Goal: Task Accomplishment & Management: Use online tool/utility

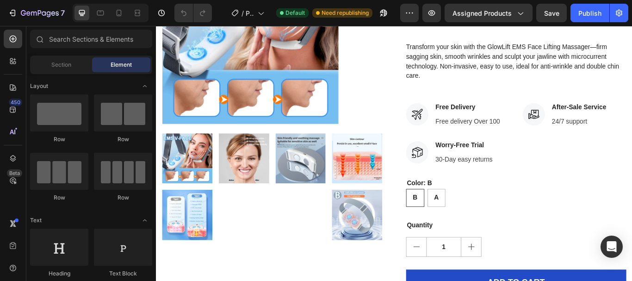
scroll to position [152, 0]
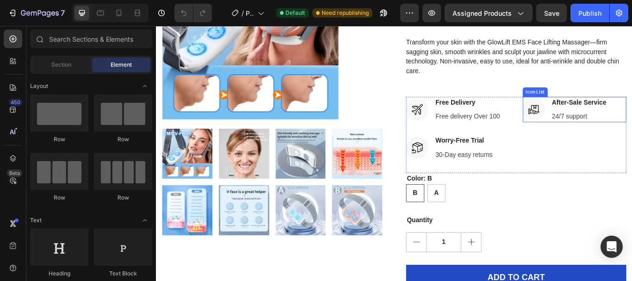
click at [631, 122] on div "Icon After-Sale Service Text block 24/7 support Text block" at bounding box center [643, 124] width 121 height 30
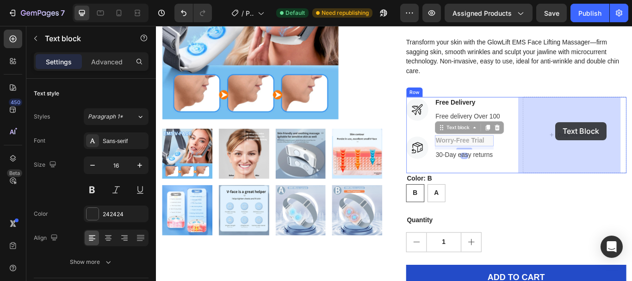
drag, startPoint x: 546, startPoint y: 157, endPoint x: 621, endPoint y: 138, distance: 77.8
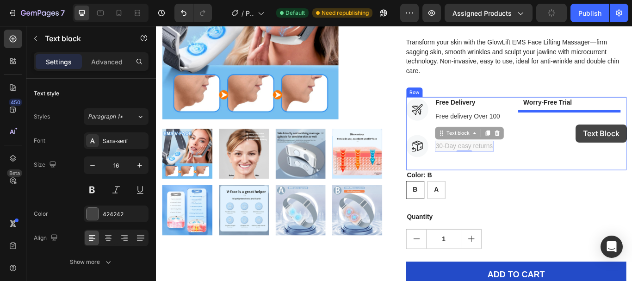
drag, startPoint x: 517, startPoint y: 169, endPoint x: 647, endPoint y: 140, distance: 132.7
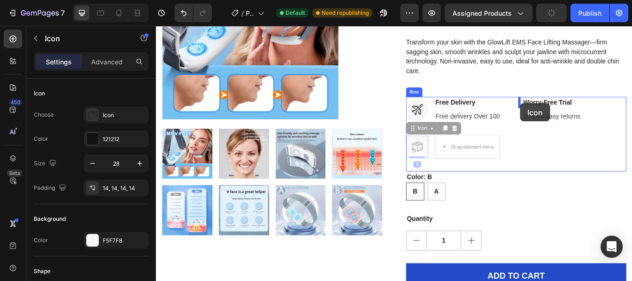
drag, startPoint x: 463, startPoint y: 167, endPoint x: 580, endPoint y: 116, distance: 127.5
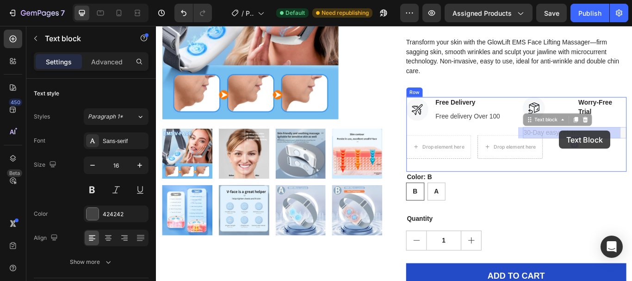
drag, startPoint x: 609, startPoint y: 151, endPoint x: 624, endPoint y: 148, distance: 15.1
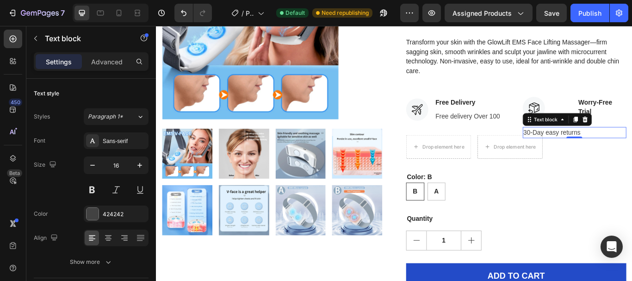
click at [584, 150] on p "30-Day easy returns" at bounding box center [643, 150] width 119 height 11
click at [584, 148] on p "30-Day easy returns" at bounding box center [643, 150] width 119 height 11
click at [438, 104] on div "Product Images Hurry up! Only 57 left in stock Stock Counter GlowLift Face Mass…" at bounding box center [433, 147] width 541 height 442
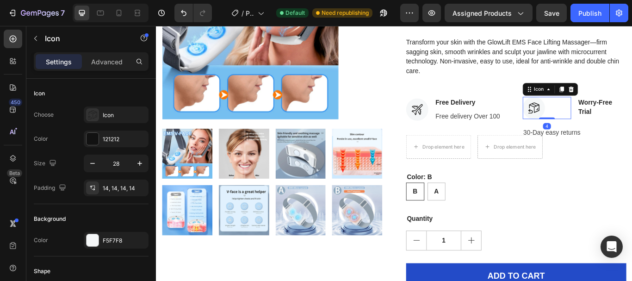
click at [583, 123] on div at bounding box center [596, 122] width 26 height 26
click at [583, 117] on div at bounding box center [596, 122] width 26 height 26
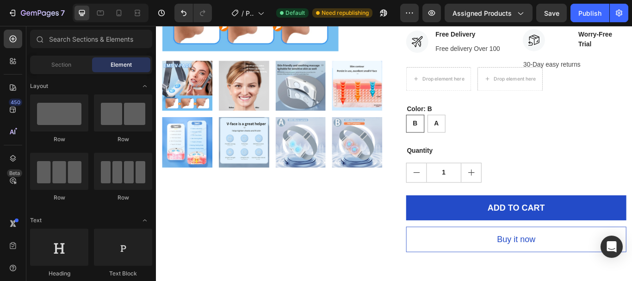
scroll to position [192, 0]
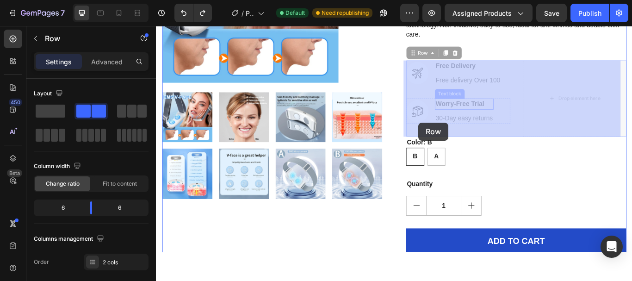
drag, startPoint x: 553, startPoint y: 110, endPoint x: 461, endPoint y: 139, distance: 96.1
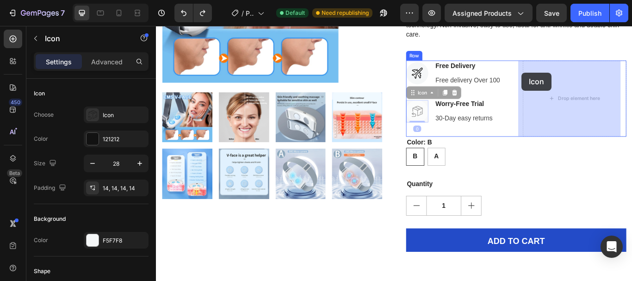
drag, startPoint x: 456, startPoint y: 126, endPoint x: 582, endPoint y: 80, distance: 133.8
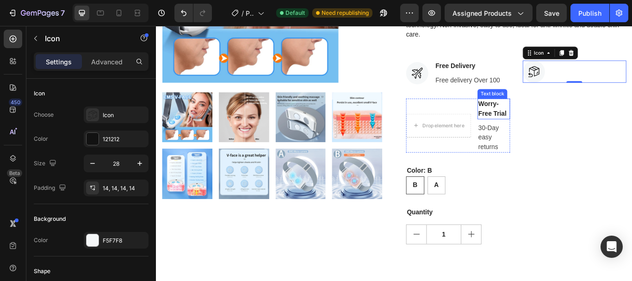
click at [541, 117] on p "Worry-Free Trial" at bounding box center [549, 123] width 36 height 22
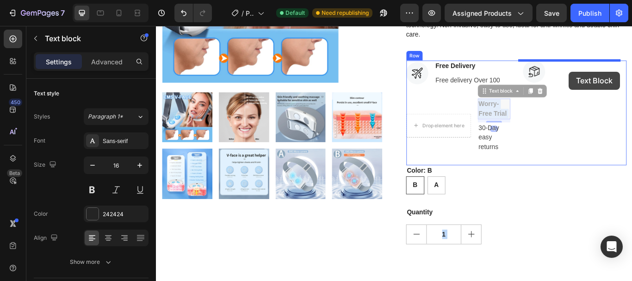
drag, startPoint x: 540, startPoint y: 122, endPoint x: 643, endPoint y: 74, distance: 113.5
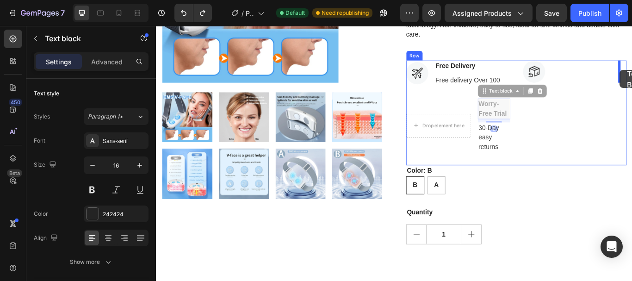
drag, startPoint x: 550, startPoint y: 120, endPoint x: 696, endPoint y: 78, distance: 152.0
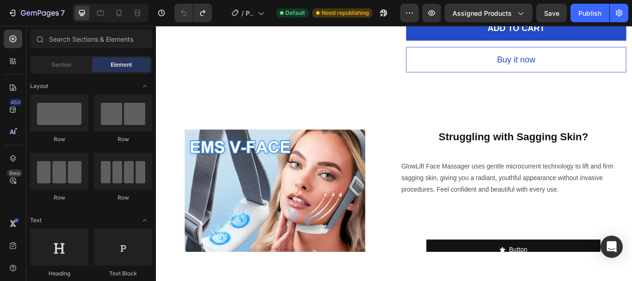
scroll to position [331, 0]
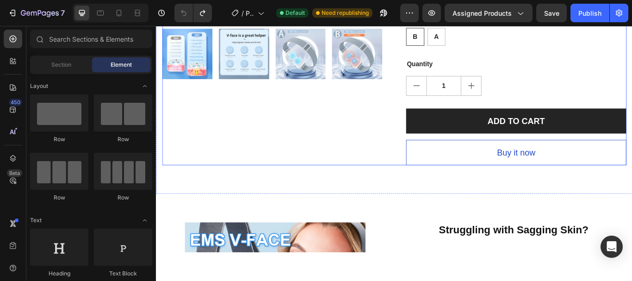
click at [631, 123] on button "ADD TO CART" at bounding box center [575, 138] width 257 height 30
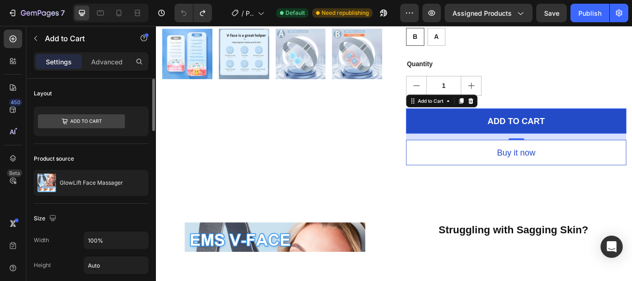
scroll to position [231, 0]
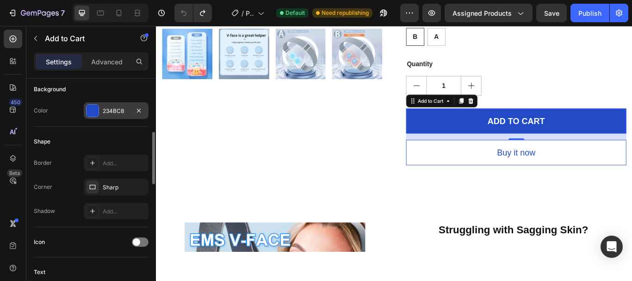
click at [94, 110] on div at bounding box center [92, 110] width 12 height 12
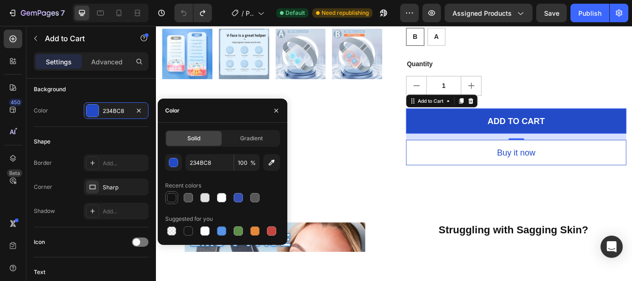
click at [174, 196] on div at bounding box center [171, 197] width 9 height 9
type input "121212"
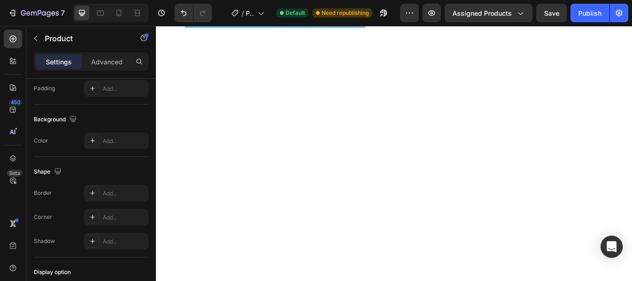
scroll to position [0, 0]
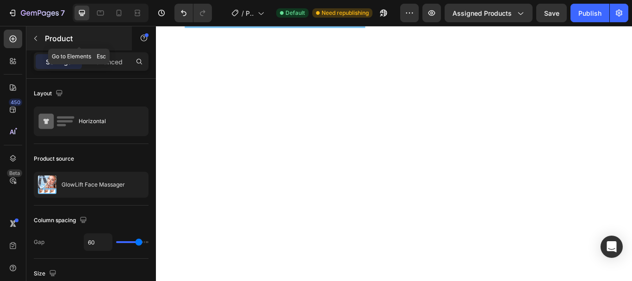
click at [35, 37] on icon "button" at bounding box center [35, 38] width 7 height 7
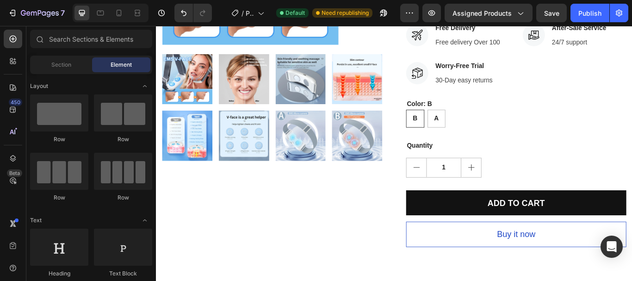
scroll to position [217, 0]
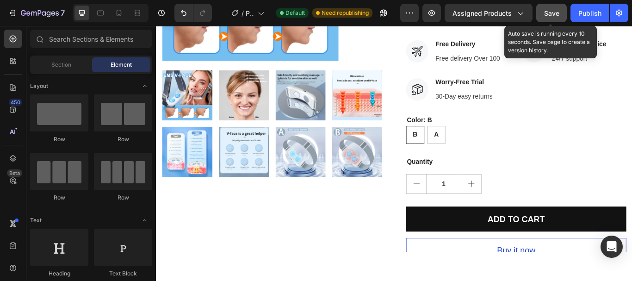
click at [551, 13] on span "Save" at bounding box center [551, 13] width 15 height 8
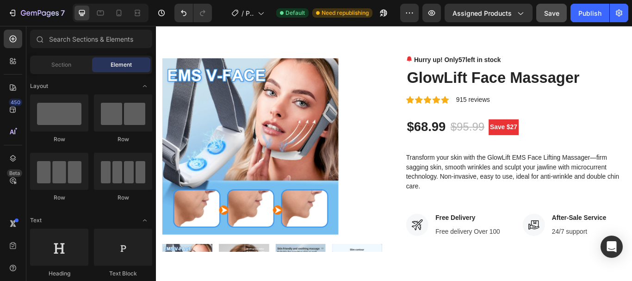
scroll to position [0, 0]
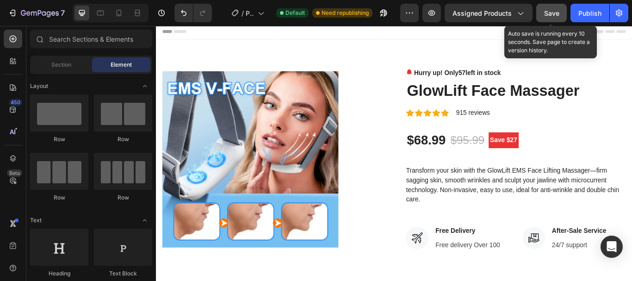
click at [545, 20] on button "Save" at bounding box center [551, 13] width 31 height 18
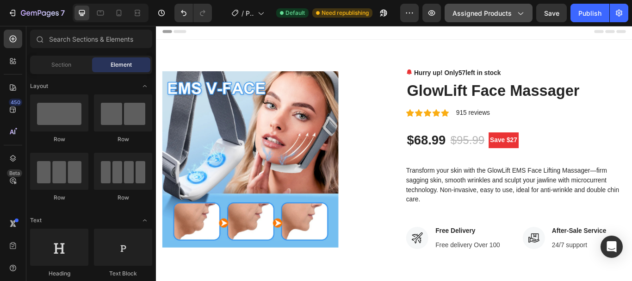
click at [501, 16] on span "Assigned Products" at bounding box center [481, 13] width 59 height 10
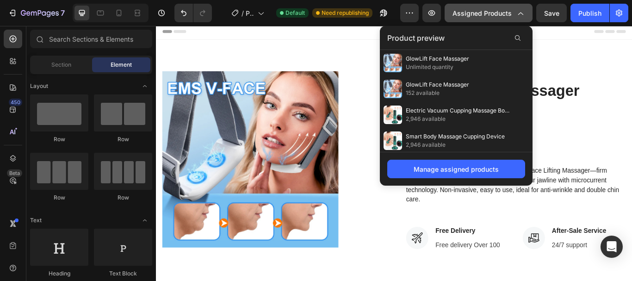
click at [502, 12] on span "Assigned Products" at bounding box center [481, 13] width 59 height 10
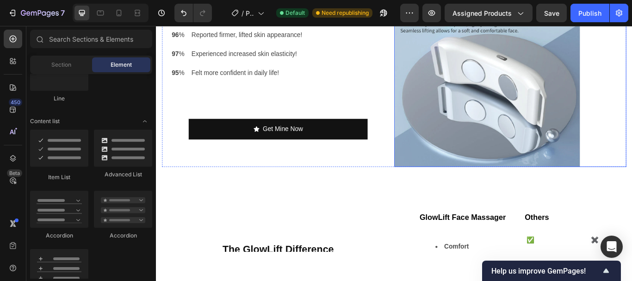
scroll to position [1618, 0]
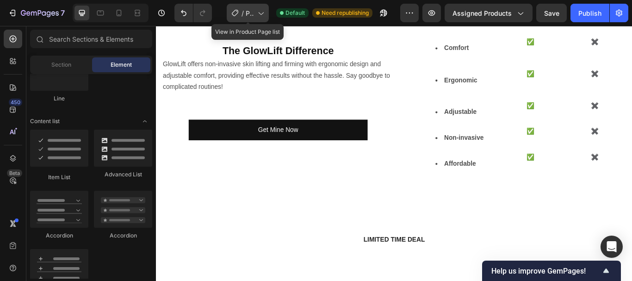
click at [257, 16] on icon at bounding box center [260, 12] width 9 height 9
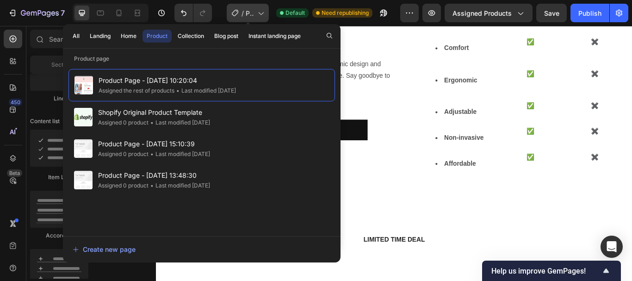
click at [263, 12] on icon at bounding box center [260, 12] width 9 height 9
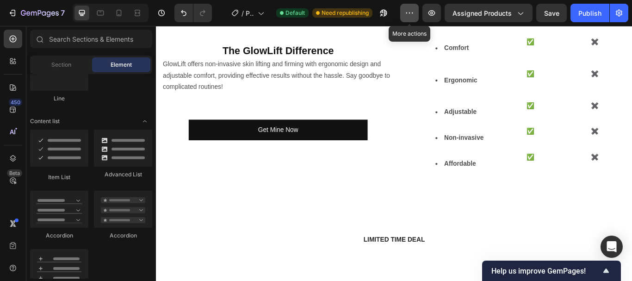
click at [404, 13] on button "button" at bounding box center [409, 13] width 18 height 18
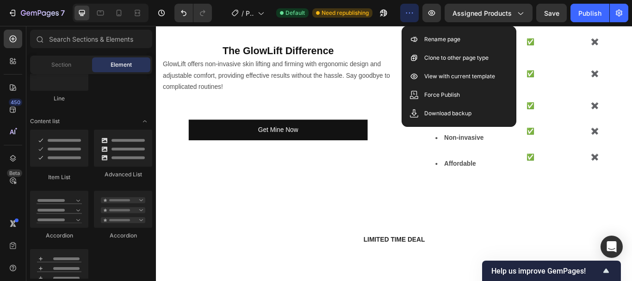
click at [409, 14] on icon "button" at bounding box center [409, 12] width 9 height 9
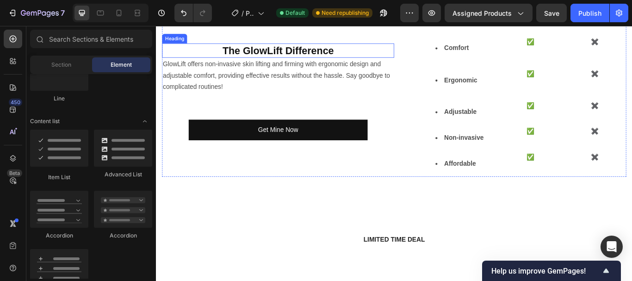
click at [304, 64] on h2 "The GlowLift Difference" at bounding box center [298, 55] width 270 height 17
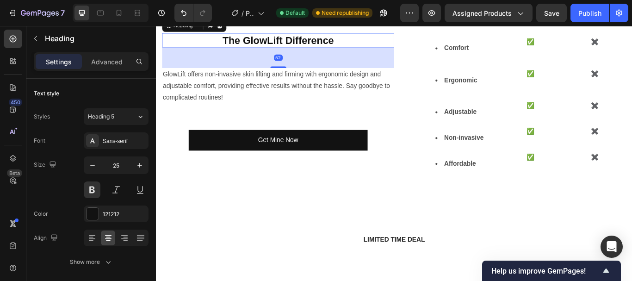
drag, startPoint x: 300, startPoint y: 106, endPoint x: 301, endPoint y: 130, distance: 24.1
click at [301, 130] on div "The GlowLift Difference Heading 52 GlowLift offers non-invasive skin lifting an…" at bounding box center [298, 103] width 270 height 198
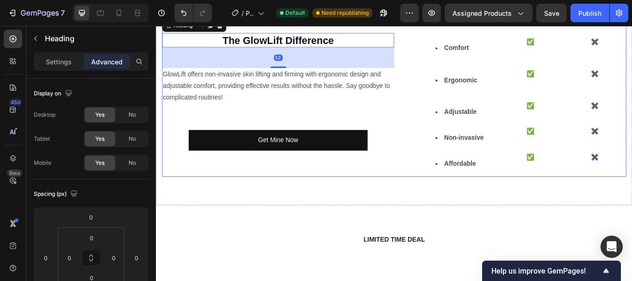
click at [413, 54] on div "The GlowLift Difference Heading 52 GlowLift offers non-invasive skin lifting an…" at bounding box center [298, 103] width 270 height 198
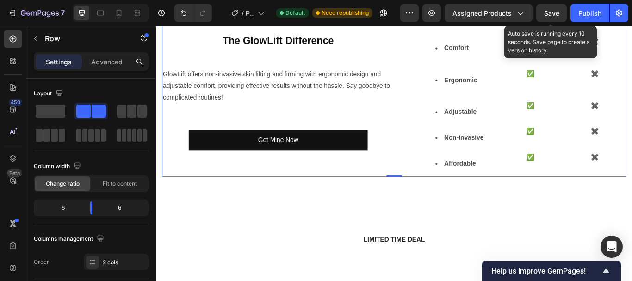
click at [551, 13] on span "Save" at bounding box center [551, 13] width 15 height 8
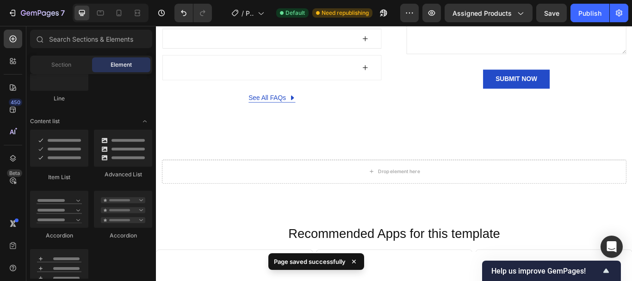
scroll to position [3183, 0]
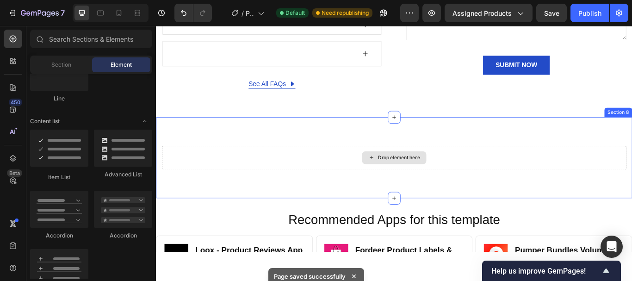
click at [421, 176] on div "Drop element here" at bounding box center [438, 179] width 49 height 7
click at [414, 181] on div "Drop element here" at bounding box center [438, 179] width 49 height 7
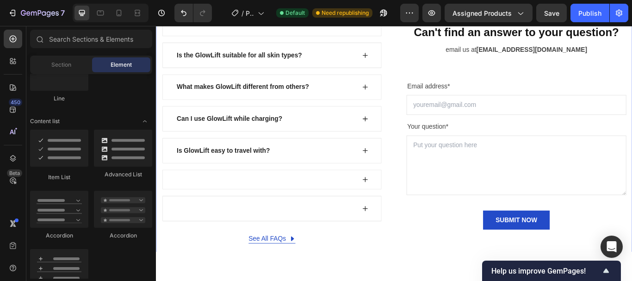
scroll to position [3233, 0]
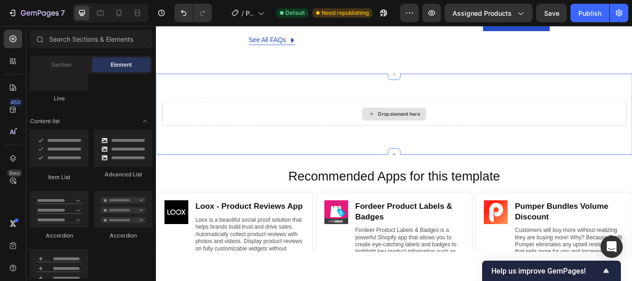
click at [439, 126] on div "Drop element here" at bounding box center [438, 128] width 49 height 7
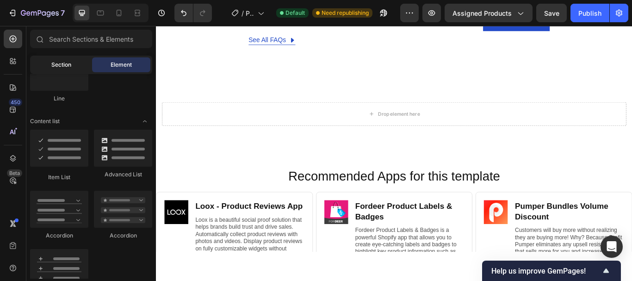
click at [56, 68] on span "Section" at bounding box center [61, 65] width 20 height 8
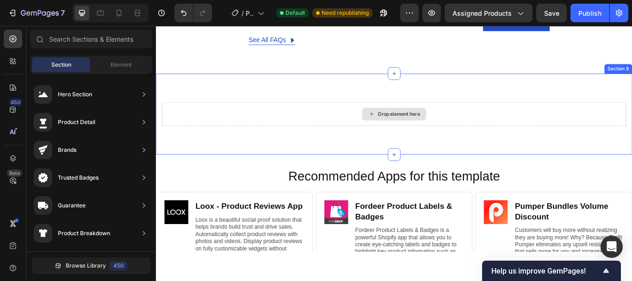
click at [427, 125] on div "Drop element here" at bounding box center [438, 128] width 49 height 7
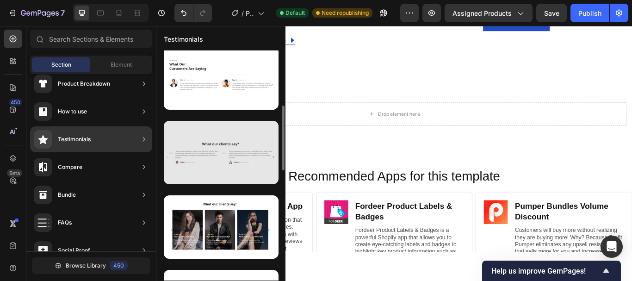
scroll to position [222, 0]
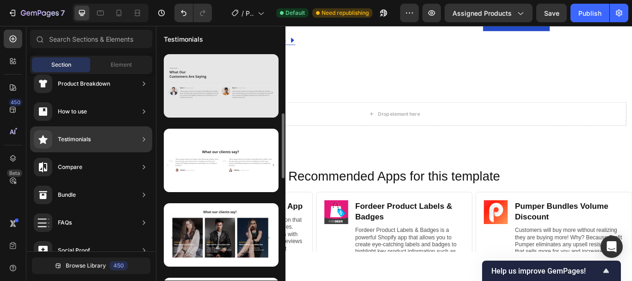
click at [231, 104] on div at bounding box center [221, 85] width 115 height 63
click at [220, 104] on div at bounding box center [221, 85] width 115 height 63
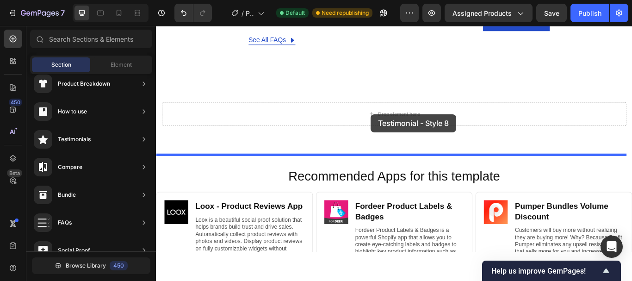
drag, startPoint x: 374, startPoint y: 125, endPoint x: 406, endPoint y: 129, distance: 32.2
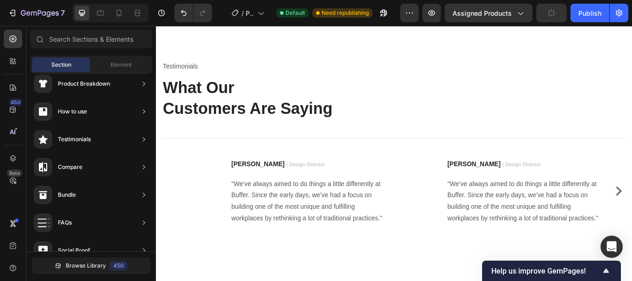
scroll to position [3410, 0]
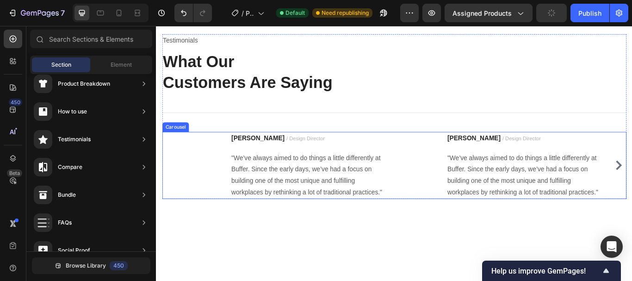
click at [429, 159] on div "Image Ryan S. / Design Director Text block "We’ve always aimed to do things a l…" at bounding box center [433, 189] width 497 height 78
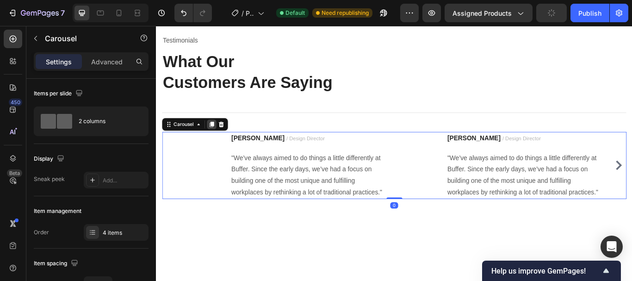
click at [219, 143] on icon at bounding box center [220, 140] width 7 height 7
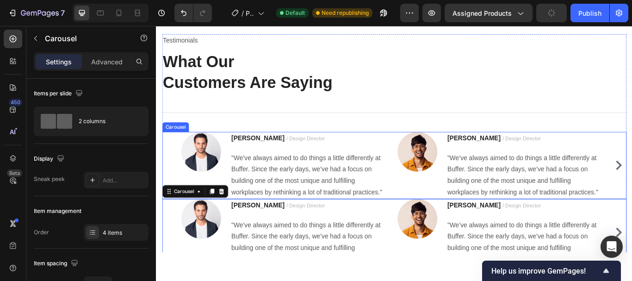
click at [427, 156] on div "Image Ryan S. / Design Director Text block "We’ve always aimed to do things a l…" at bounding box center [433, 189] width 497 height 78
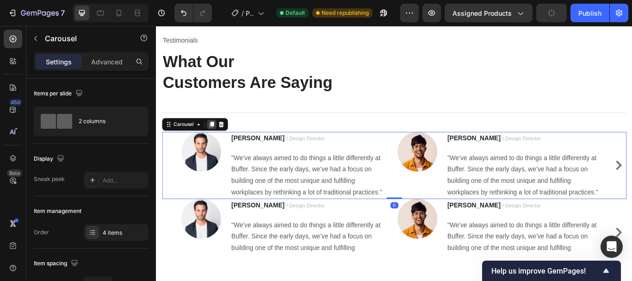
click at [218, 143] on icon at bounding box center [220, 141] width 5 height 6
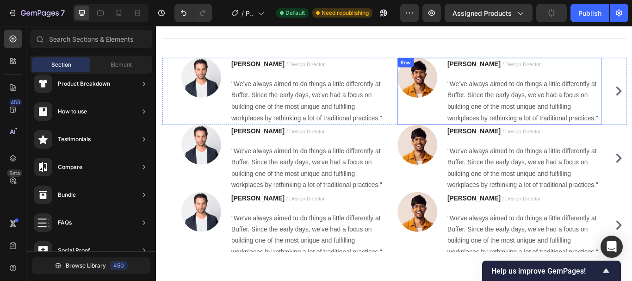
scroll to position [3495, 0]
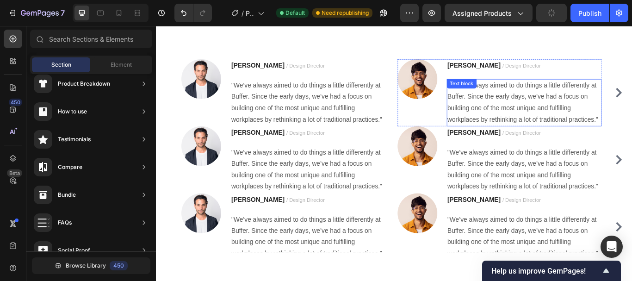
click at [544, 112] on p ""We’ve always aimed to do things a little differently at Buffer. Since the earl…" at bounding box center [584, 115] width 179 height 53
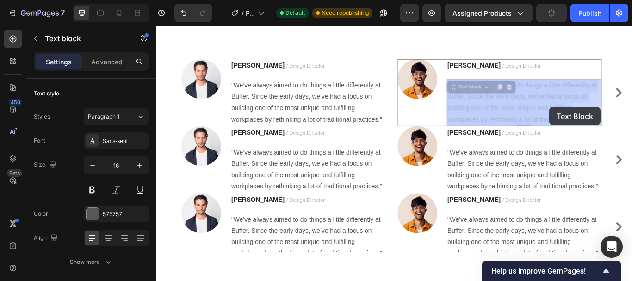
drag, startPoint x: 670, startPoint y: 137, endPoint x: 614, endPoint y: 121, distance: 58.7
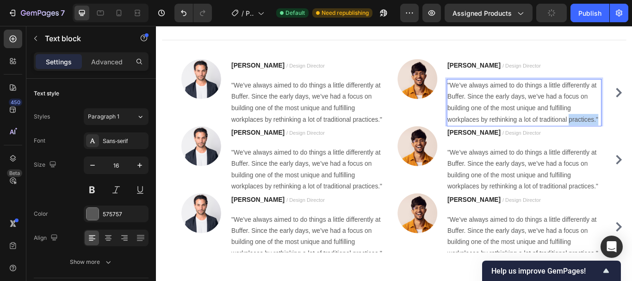
drag, startPoint x: 671, startPoint y: 132, endPoint x: 638, endPoint y: 132, distance: 33.3
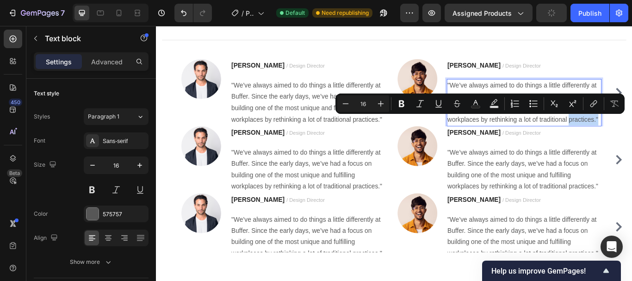
click at [631, 134] on p ""We’ve always aimed to do things a little differently at Buffer. Since the earl…" at bounding box center [584, 115] width 179 height 53
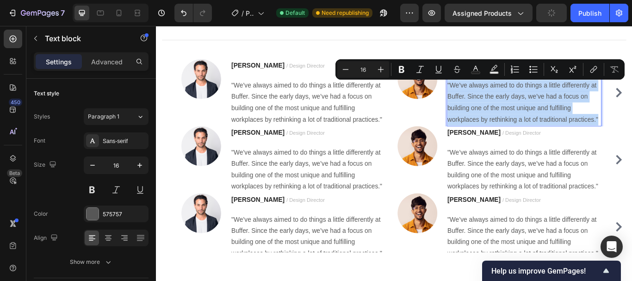
drag, startPoint x: 672, startPoint y: 134, endPoint x: 496, endPoint y: 97, distance: 180.4
click at [496, 97] on p ""We’ve always aimed to do things a little differently at Buffer. Since the earl…" at bounding box center [584, 115] width 179 height 53
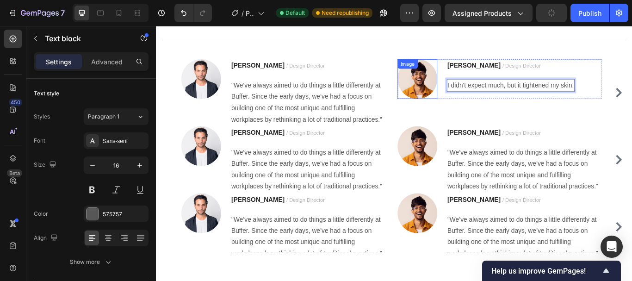
click at [458, 93] on img at bounding box center [460, 88] width 46 height 46
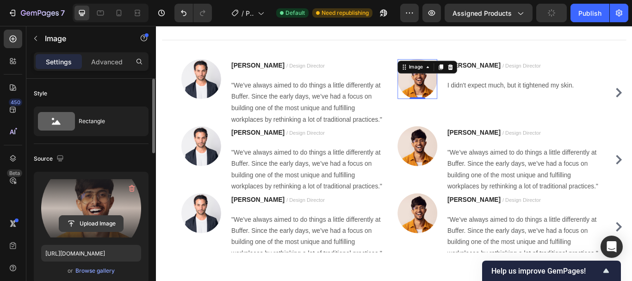
click at [98, 225] on input "file" at bounding box center [91, 223] width 64 height 16
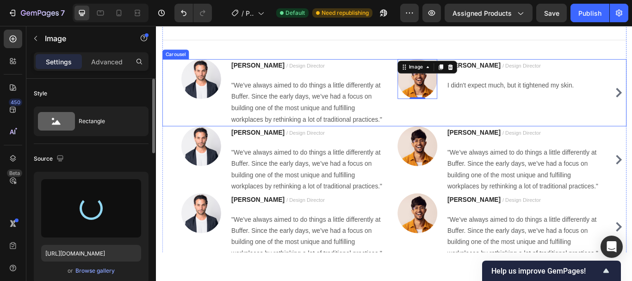
type input "https://cdn.shopify.com/s/files/1/0750/2485/9364/files/gempages_585845494199091…"
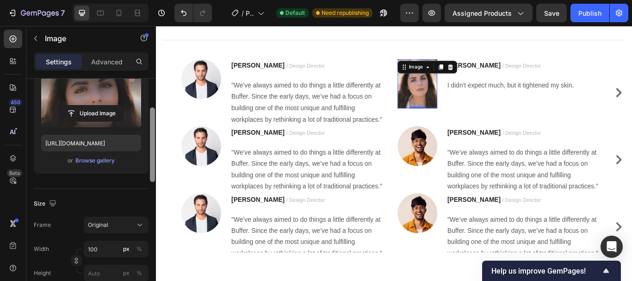
scroll to position [116, 0]
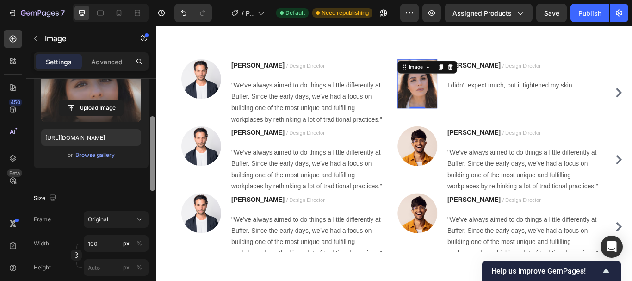
drag, startPoint x: 154, startPoint y: 115, endPoint x: 154, endPoint y: 153, distance: 37.9
click at [154, 153] on div at bounding box center [152, 153] width 5 height 74
click at [137, 217] on icon at bounding box center [139, 219] width 9 height 9
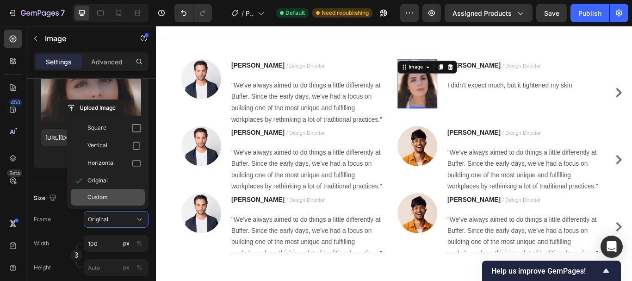
click at [113, 195] on div "Custom" at bounding box center [114, 197] width 54 height 8
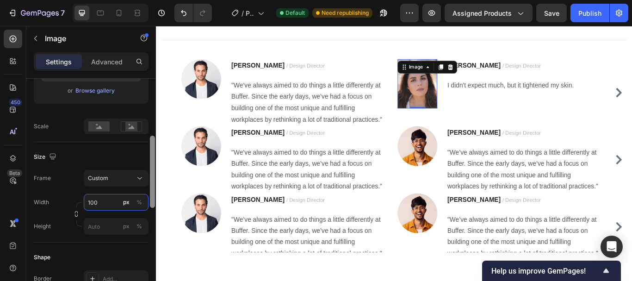
scroll to position [193, 0]
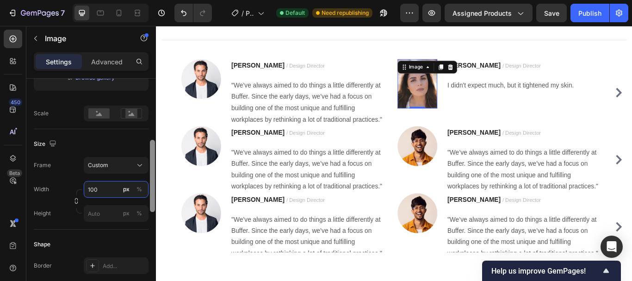
drag, startPoint x: 152, startPoint y: 167, endPoint x: 153, endPoint y: 184, distance: 17.6
click at [153, 184] on div at bounding box center [152, 176] width 5 height 72
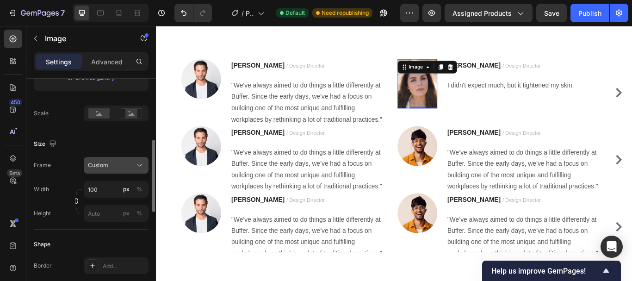
click at [136, 168] on icon at bounding box center [139, 164] width 9 height 9
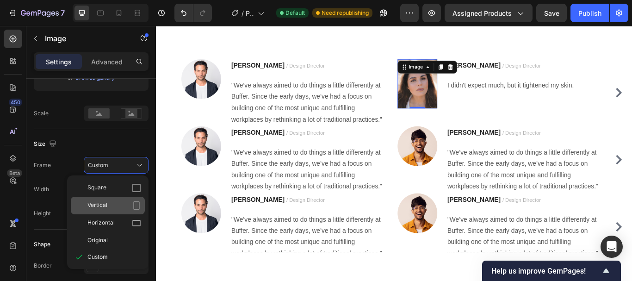
click at [110, 207] on div "Vertical" at bounding box center [114, 205] width 54 height 9
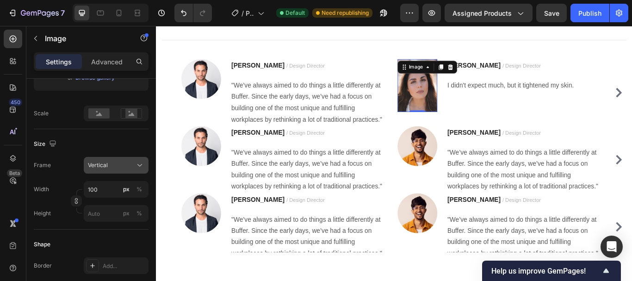
click at [136, 164] on icon at bounding box center [139, 164] width 9 height 9
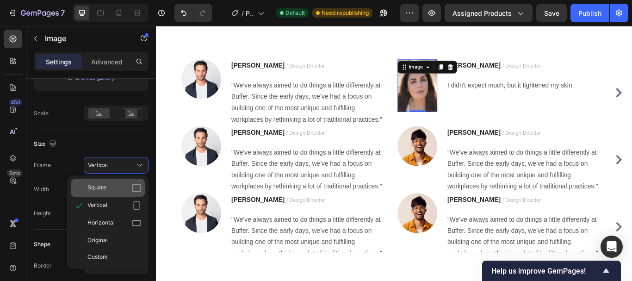
click at [112, 181] on div "Square" at bounding box center [108, 188] width 74 height 18
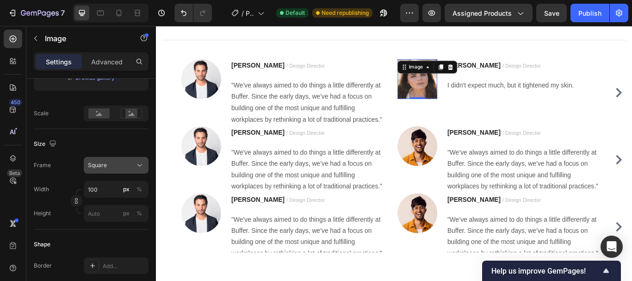
click at [139, 161] on icon at bounding box center [139, 164] width 9 height 9
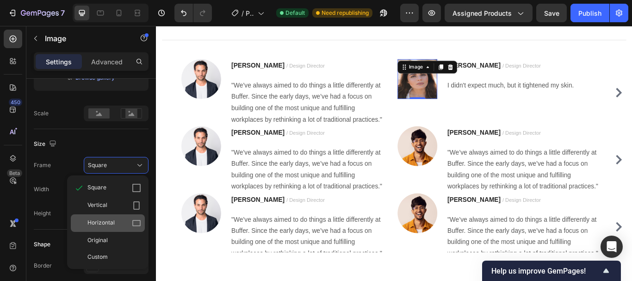
click at [119, 221] on div "Horizontal" at bounding box center [114, 222] width 54 height 9
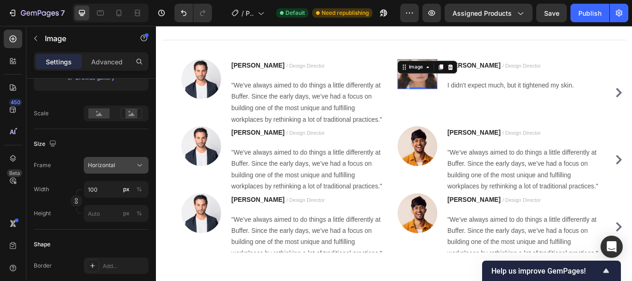
click at [140, 164] on icon at bounding box center [139, 164] width 9 height 9
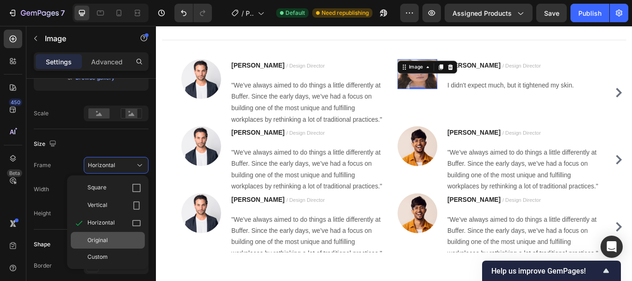
click at [123, 239] on div "Original" at bounding box center [114, 240] width 54 height 8
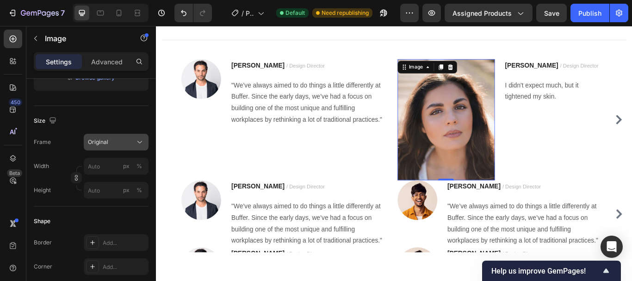
click at [137, 138] on icon at bounding box center [139, 141] width 9 height 9
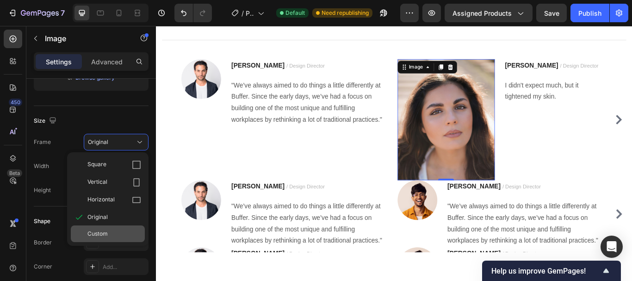
click at [113, 227] on div "Custom" at bounding box center [108, 233] width 74 height 17
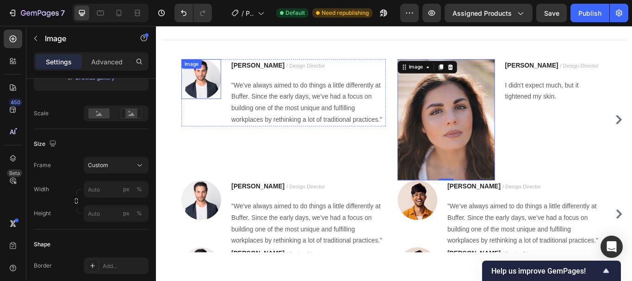
click at [207, 95] on img at bounding box center [208, 88] width 46 height 46
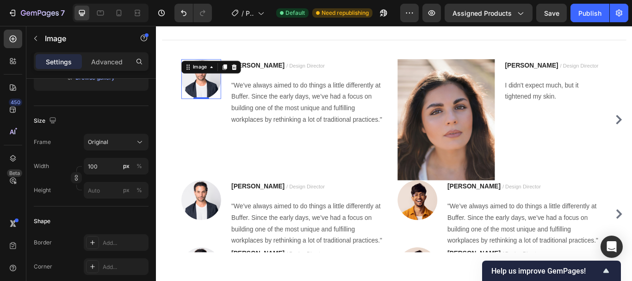
scroll to position [0, 0]
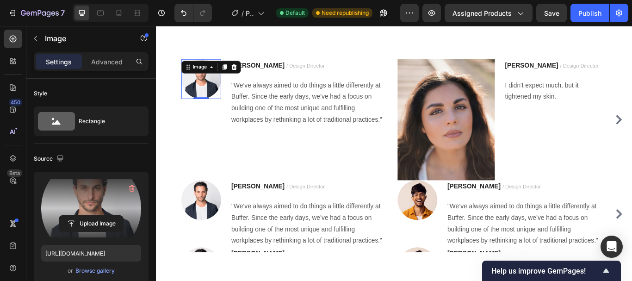
click at [83, 197] on label at bounding box center [91, 208] width 100 height 58
click at [83, 215] on input "file" at bounding box center [91, 223] width 64 height 16
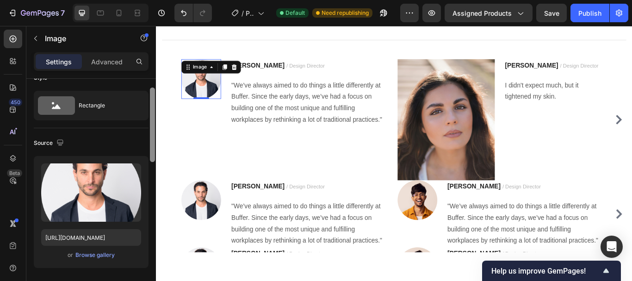
scroll to position [21, 0]
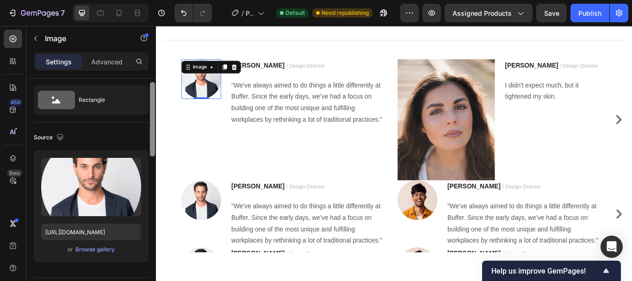
drag, startPoint x: 151, startPoint y: 140, endPoint x: 153, endPoint y: 147, distance: 7.3
click at [153, 147] on div at bounding box center [152, 119] width 5 height 74
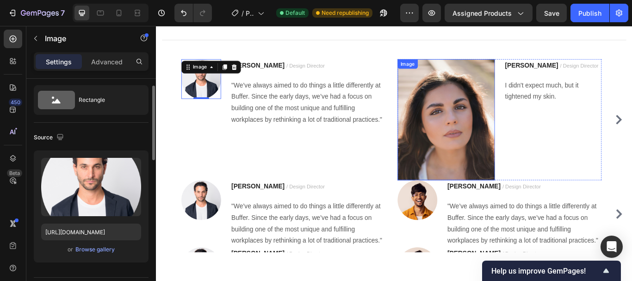
click at [524, 129] on img at bounding box center [493, 135] width 113 height 141
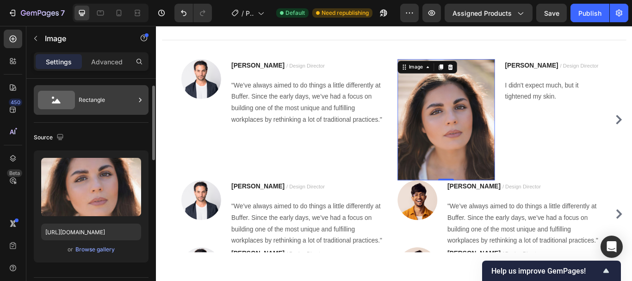
click at [92, 99] on div "Rectangle" at bounding box center [107, 99] width 56 height 21
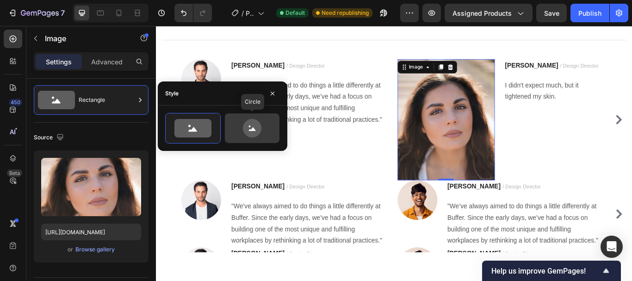
click at [257, 127] on icon at bounding box center [252, 128] width 18 height 18
type input "80"
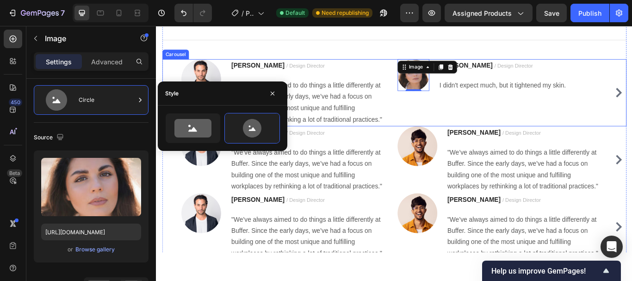
click at [479, 110] on div "Image 0 Ryan S. / Design Director Text block I didn't expect much, but it tight…" at bounding box center [556, 104] width 238 height 78
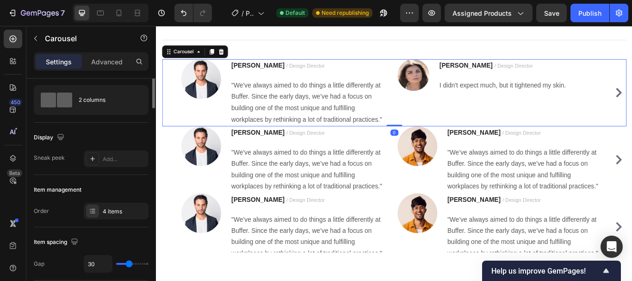
scroll to position [0, 0]
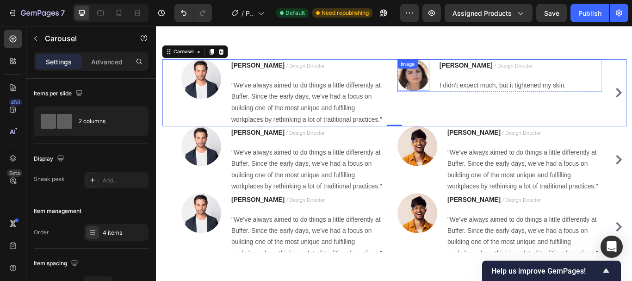
click at [453, 89] on img at bounding box center [455, 83] width 37 height 37
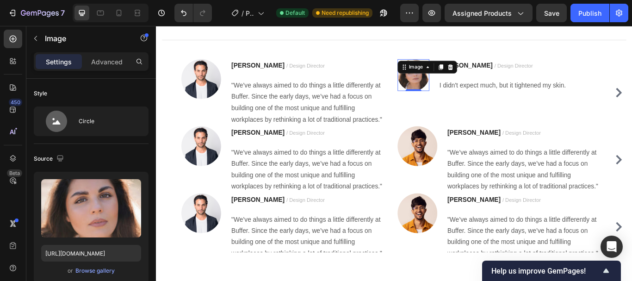
scroll to position [231, 0]
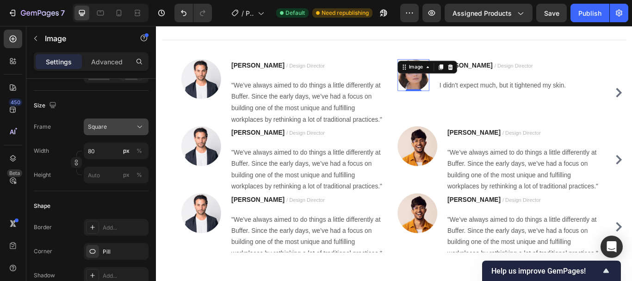
click at [128, 128] on div "Square" at bounding box center [110, 127] width 45 height 8
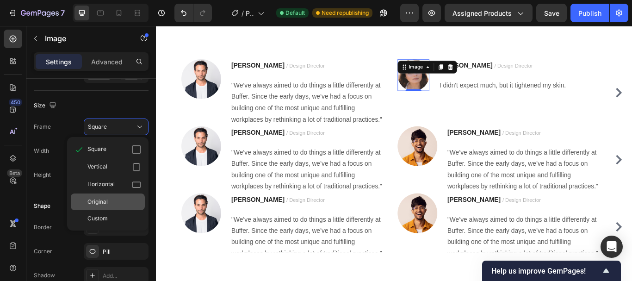
click at [113, 194] on div "Original" at bounding box center [108, 201] width 74 height 17
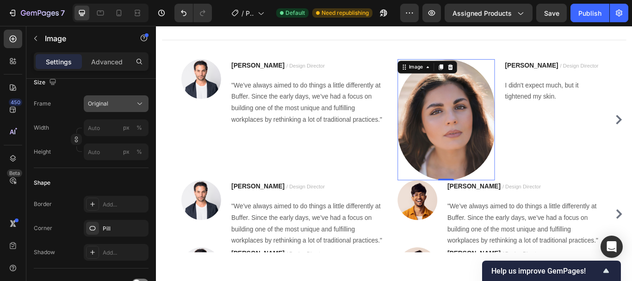
click at [134, 108] on button "Original" at bounding box center [116, 103] width 65 height 17
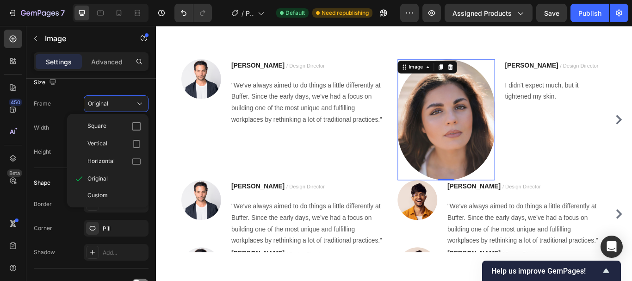
click at [110, 190] on div "Custom" at bounding box center [108, 195] width 74 height 17
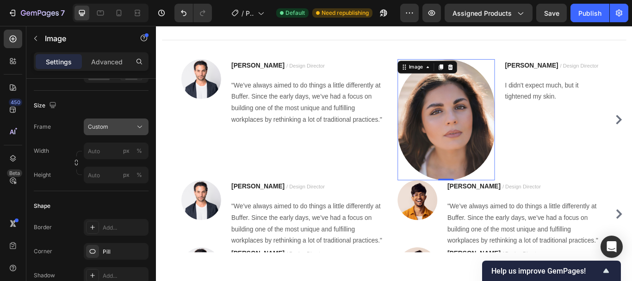
click at [136, 128] on div "Frame Custom Width px % Height px %" at bounding box center [91, 150] width 115 height 65
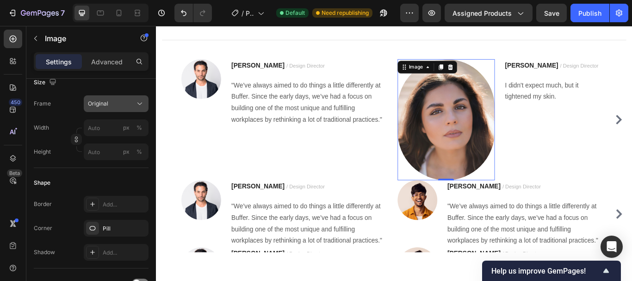
click at [109, 107] on div "Original" at bounding box center [110, 103] width 45 height 8
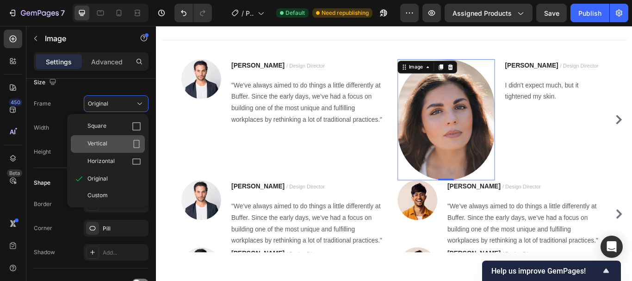
click at [104, 141] on span "Vertical" at bounding box center [97, 143] width 20 height 9
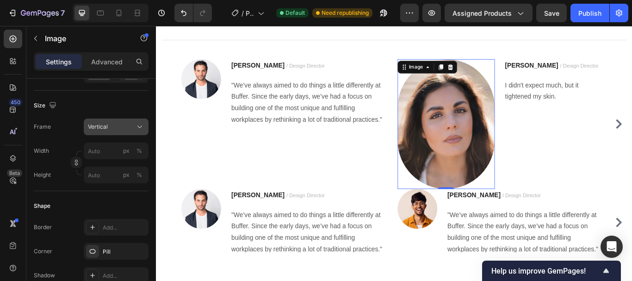
click at [125, 121] on button "Vertical" at bounding box center [116, 126] width 65 height 17
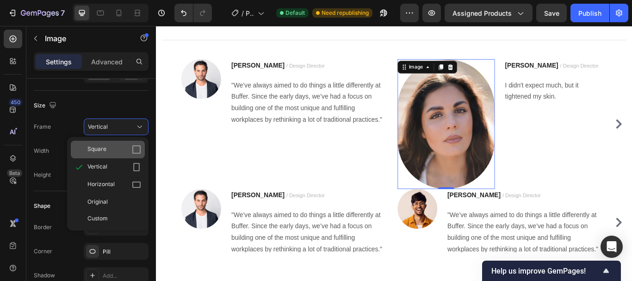
click at [98, 147] on span "Square" at bounding box center [96, 149] width 19 height 9
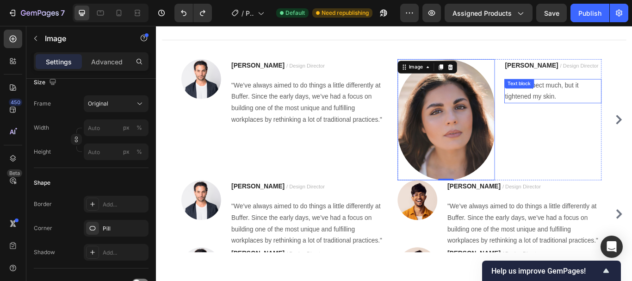
type input "80"
type input "100"
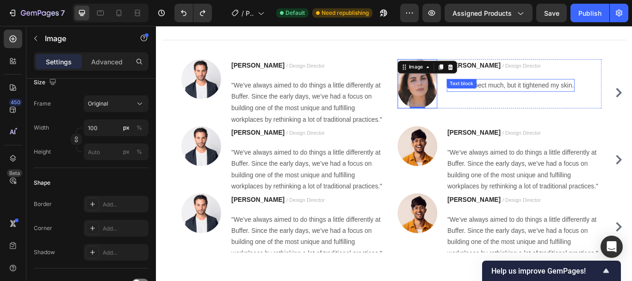
type input "https://ucarecdn.com/16658089-ff96-4e93-bc32-9c9ed622dcc0/-/format/auto/"
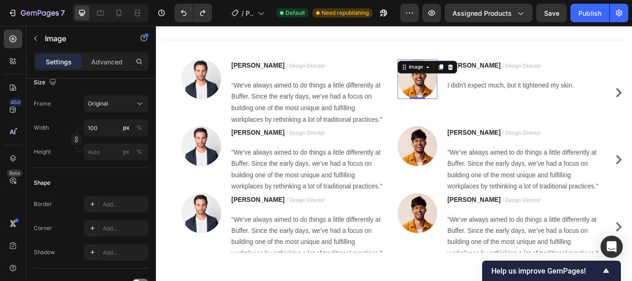
scroll to position [0, 0]
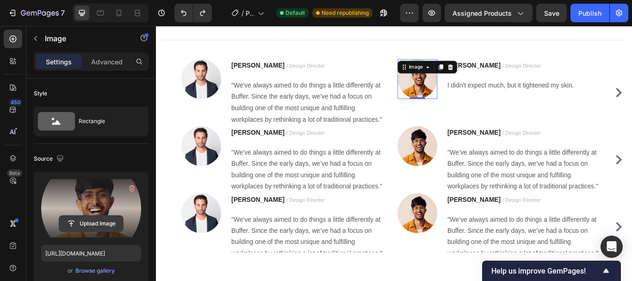
click at [88, 225] on input "file" at bounding box center [91, 223] width 64 height 16
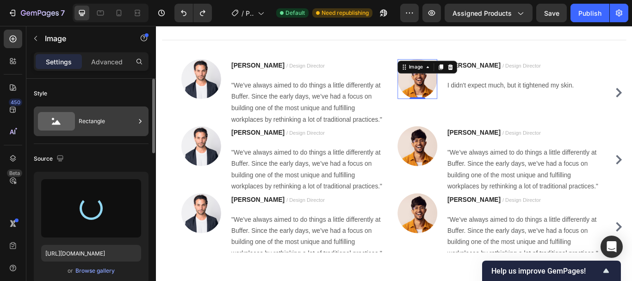
click at [113, 121] on div "Rectangle" at bounding box center [107, 120] width 56 height 21
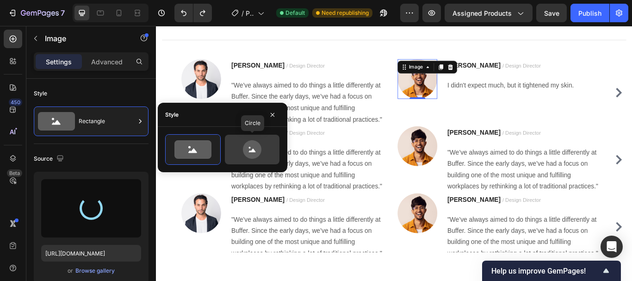
click at [240, 148] on icon at bounding box center [251, 149] width 43 height 18
type input "80"
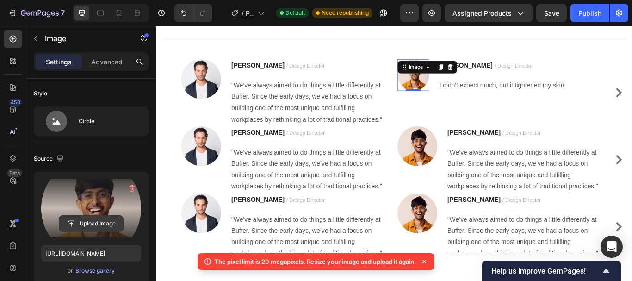
click at [90, 222] on input "file" at bounding box center [91, 223] width 64 height 16
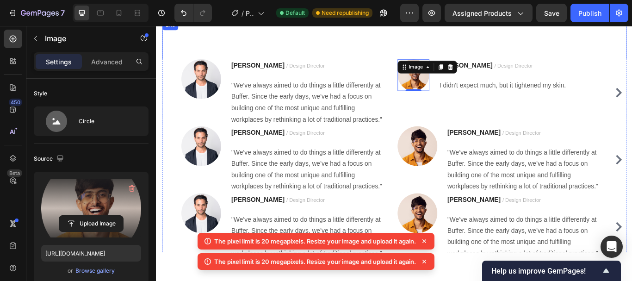
click at [474, 54] on div "Title Line" at bounding box center [433, 42] width 541 height 45
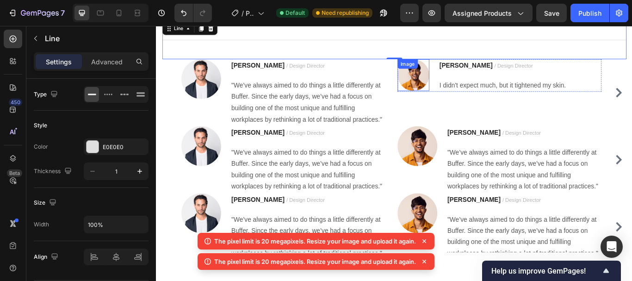
click at [446, 87] on img at bounding box center [455, 83] width 37 height 37
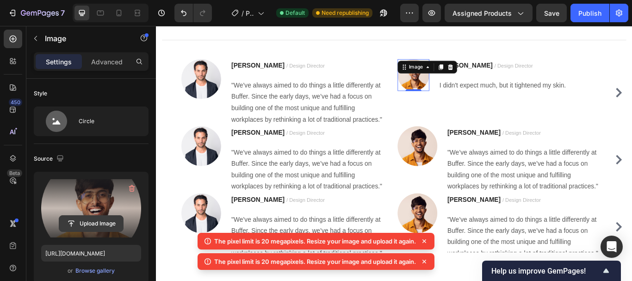
click at [85, 223] on input "file" at bounding box center [91, 223] width 64 height 16
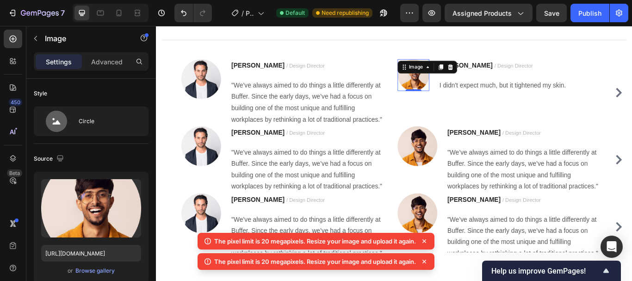
click at [427, 243] on icon at bounding box center [423, 240] width 9 height 9
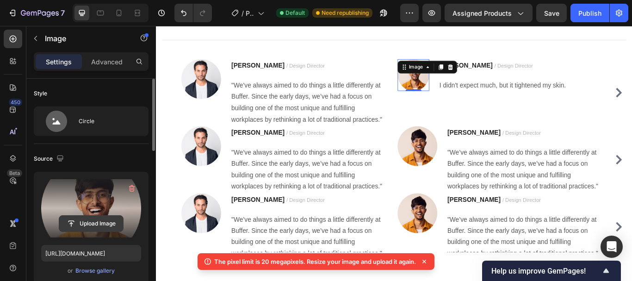
click at [75, 217] on input "file" at bounding box center [91, 223] width 64 height 16
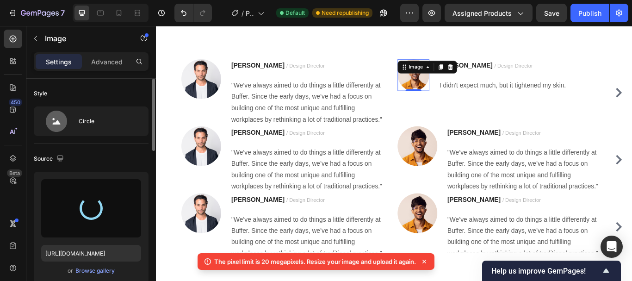
type input "https://cdn.shopify.com/s/files/1/0750/2485/9364/files/gempages_585845494199091…"
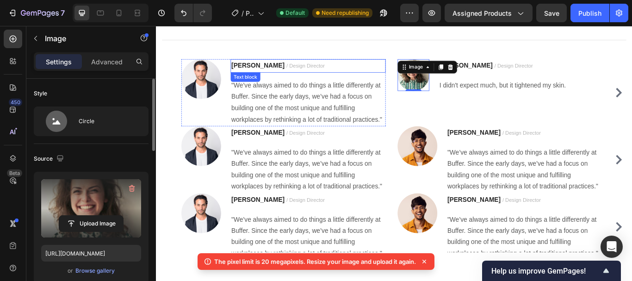
click at [371, 80] on div "Ryan S. / Design Director" at bounding box center [332, 73] width 181 height 16
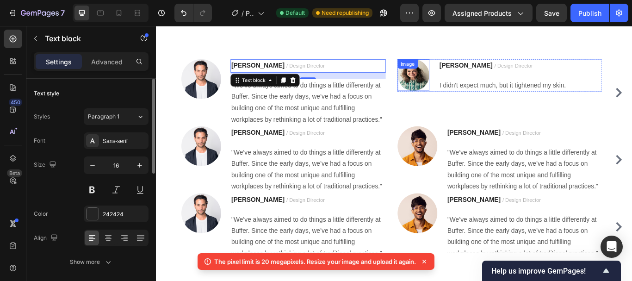
click at [451, 91] on img at bounding box center [455, 83] width 37 height 37
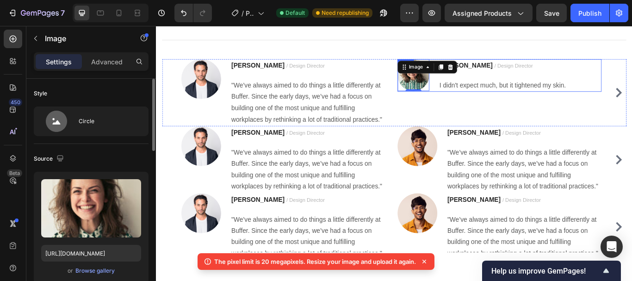
click at [507, 83] on div "Ryan S. / Design Director Text block I didn't expect much, but it tightened my …" at bounding box center [559, 84] width 149 height 38
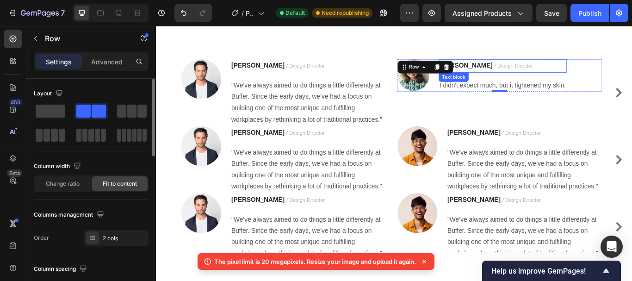
click at [508, 70] on strong "Ryan S." at bounding box center [517, 72] width 62 height 8
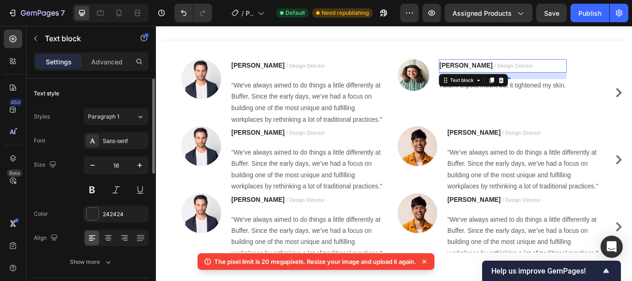
click at [502, 69] on strong "Ryan S." at bounding box center [517, 72] width 62 height 8
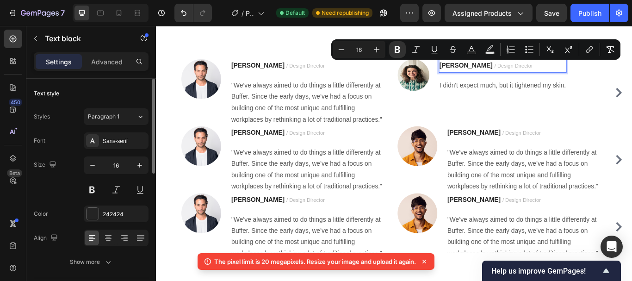
click at [496, 74] on strong "Ryan S." at bounding box center [517, 72] width 62 height 8
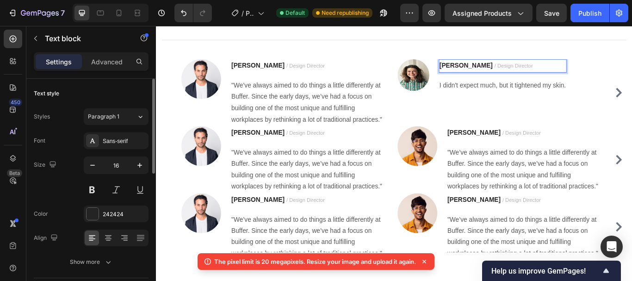
click at [505, 72] on strong "Ryan S." at bounding box center [517, 72] width 62 height 8
click at [503, 74] on strong "Ryan S." at bounding box center [517, 72] width 62 height 8
click at [199, 90] on img at bounding box center [208, 88] width 46 height 46
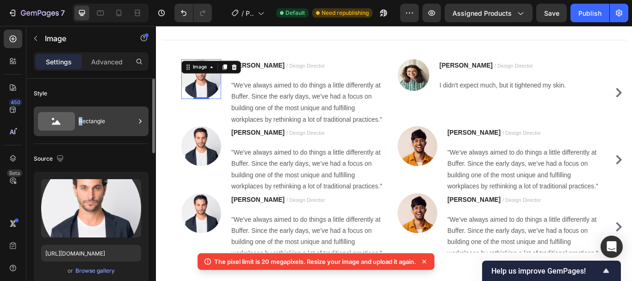
click at [80, 127] on div "Rectangle" at bounding box center [107, 120] width 56 height 21
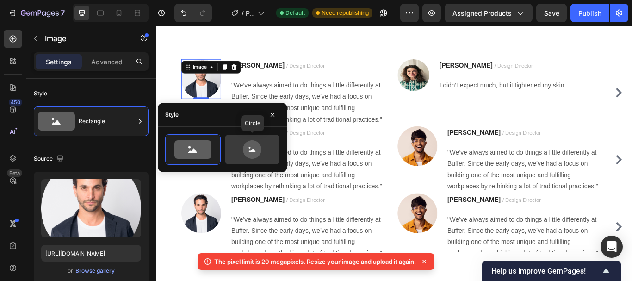
click at [241, 151] on icon at bounding box center [251, 149] width 43 height 18
type input "80"
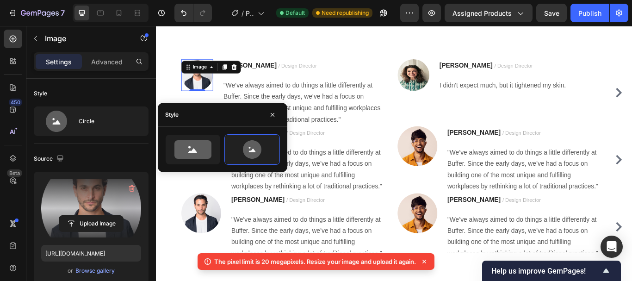
click at [104, 205] on label at bounding box center [91, 208] width 100 height 58
click at [104, 215] on input "file" at bounding box center [91, 223] width 64 height 16
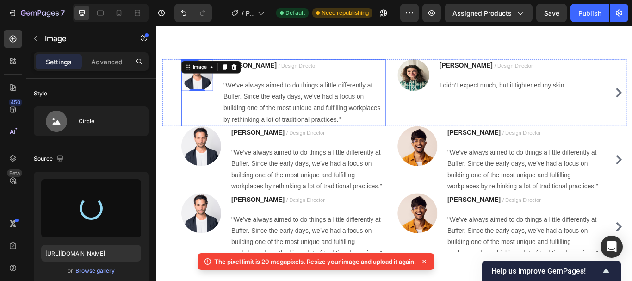
type input "https://cdn.shopify.com/s/files/1/0750/2485/9364/files/gempages_585845494199091…"
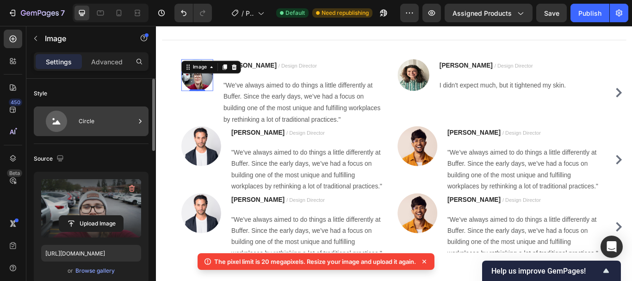
click at [80, 117] on div "Circle" at bounding box center [107, 120] width 56 height 21
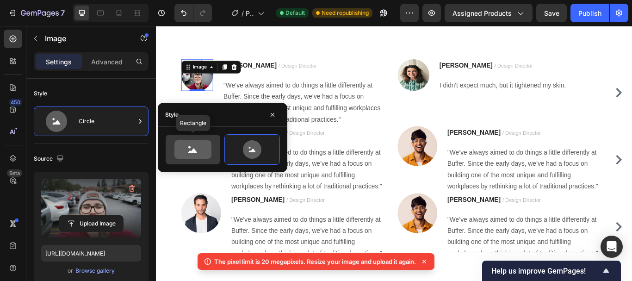
click at [179, 142] on icon at bounding box center [192, 149] width 37 height 18
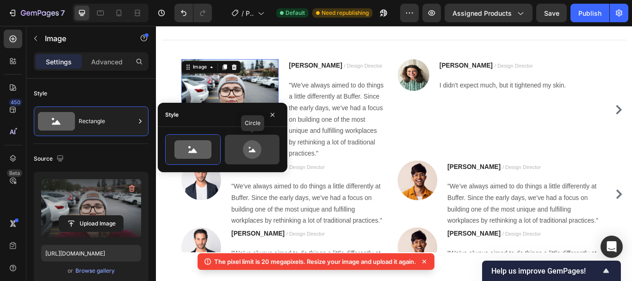
click at [250, 150] on icon at bounding box center [252, 149] width 18 height 18
type input "80"
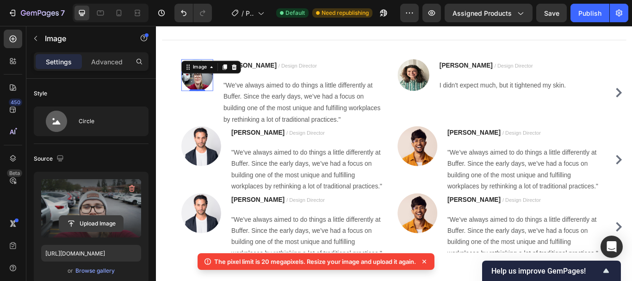
click at [104, 218] on input "file" at bounding box center [91, 223] width 64 height 16
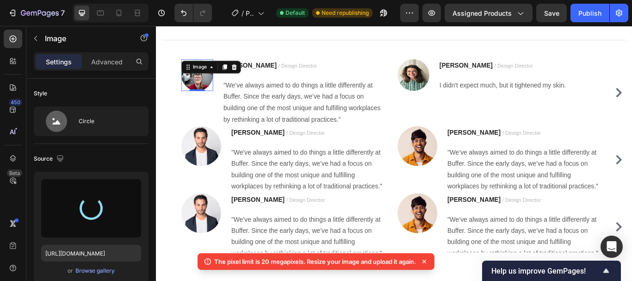
type input "https://cdn.shopify.com/s/files/1/0750/2485/9364/files/gempages_585845494199091…"
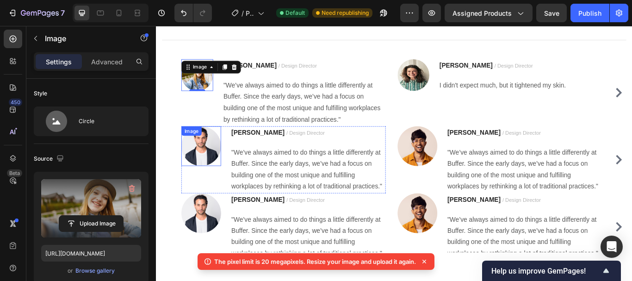
click at [216, 171] on img at bounding box center [208, 166] width 46 height 46
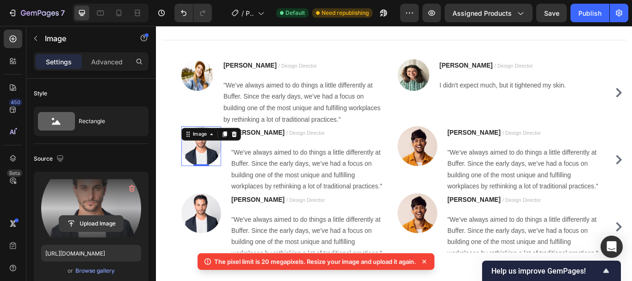
click at [88, 222] on input "file" at bounding box center [91, 223] width 64 height 16
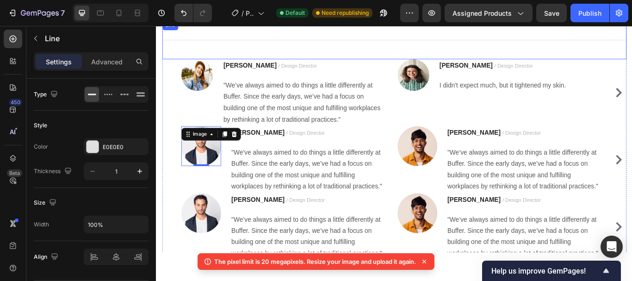
click at [398, 52] on div "Title Line" at bounding box center [433, 42] width 541 height 45
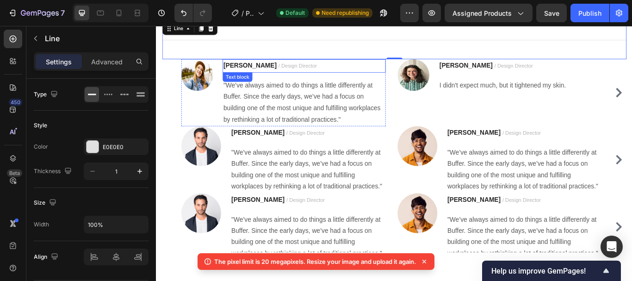
click at [414, 81] on div "Ryan S. / Design Director Text block "We’ve always aimed to do things a little …" at bounding box center [328, 104] width 190 height 78
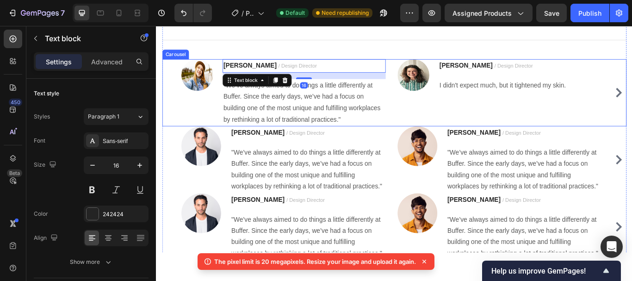
click at [432, 85] on div "Image Ryan S. / Design Director Text block 16 "We’ve always aimed to do things …" at bounding box center [433, 104] width 497 height 78
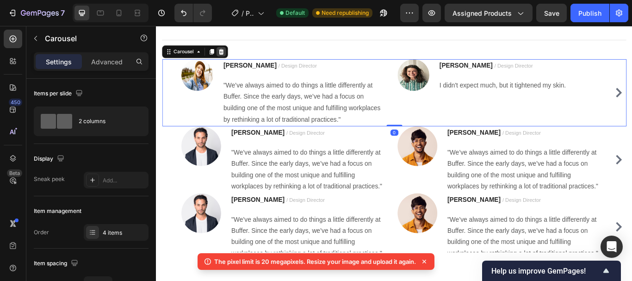
click at [234, 55] on icon at bounding box center [231, 56] width 7 height 7
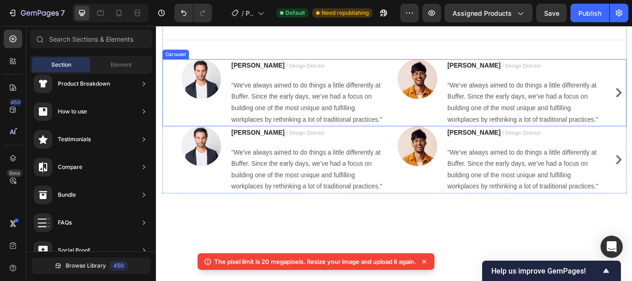
click at [427, 70] on div "Image Ryan S. / Design Director Text block "We’ve always aimed to do things a l…" at bounding box center [433, 104] width 497 height 78
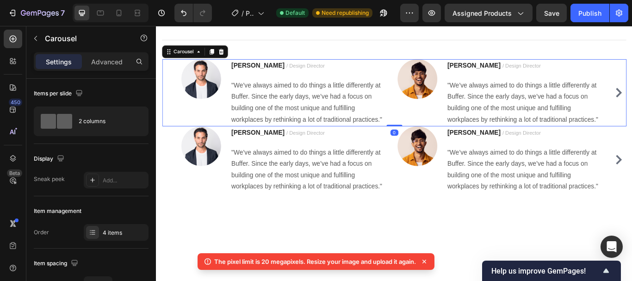
click at [233, 54] on icon at bounding box center [231, 56] width 7 height 7
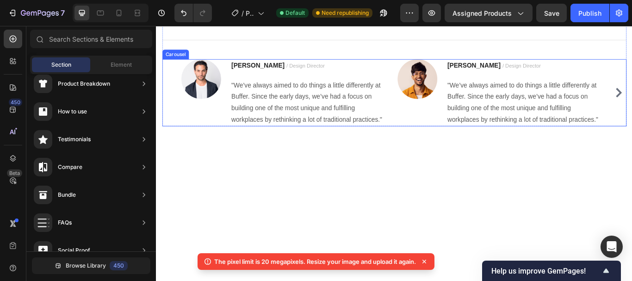
click at [425, 79] on div "Image Ryan S. / Design Director Text block "We’ve always aimed to do things a l…" at bounding box center [433, 104] width 497 height 78
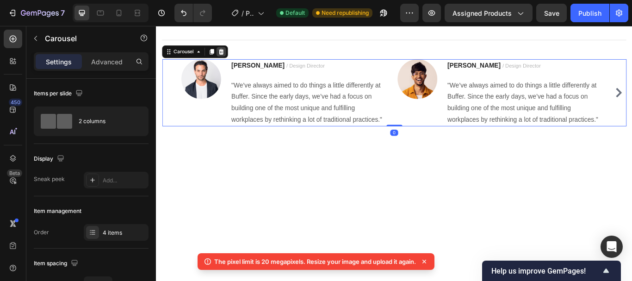
click at [232, 57] on icon at bounding box center [231, 56] width 7 height 7
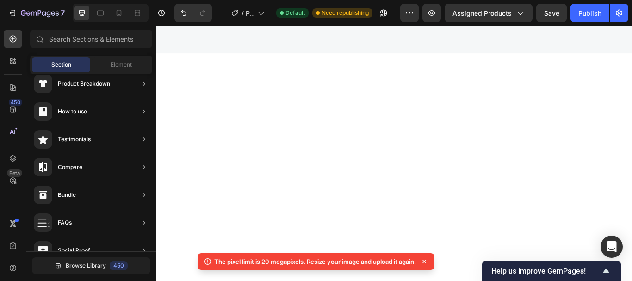
scroll to position [2280, 0]
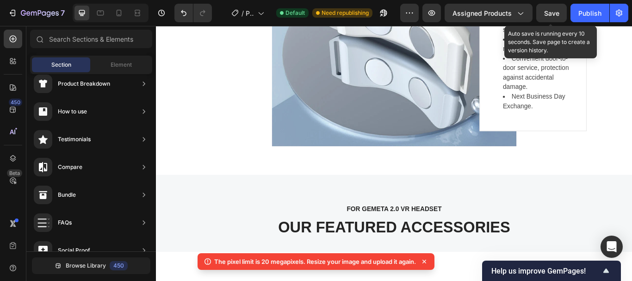
click at [551, 12] on span "Save" at bounding box center [551, 13] width 15 height 8
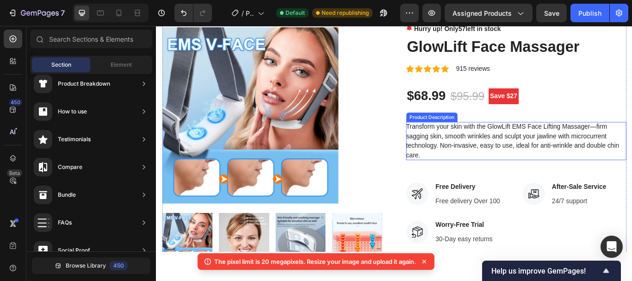
scroll to position [0, 0]
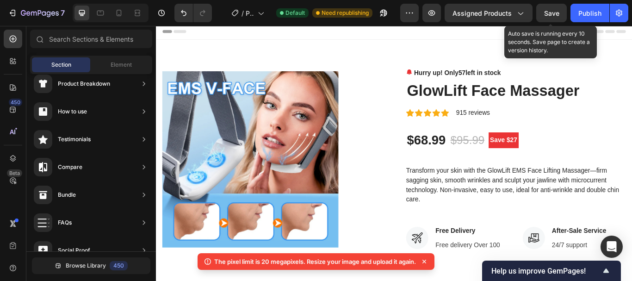
click at [555, 11] on span "Save" at bounding box center [551, 13] width 15 height 8
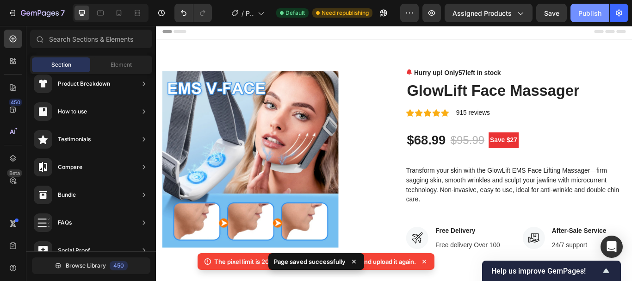
click at [586, 13] on div "Publish" at bounding box center [589, 13] width 23 height 10
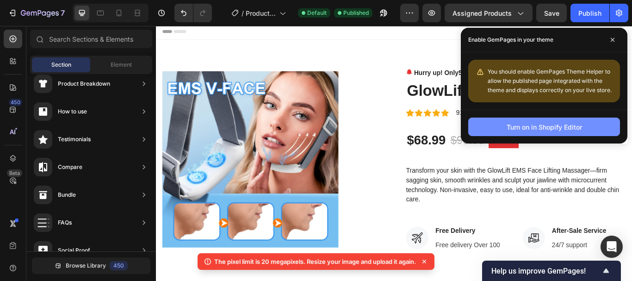
click at [561, 129] on div "Turn on in Shopify Editor" at bounding box center [543, 127] width 75 height 10
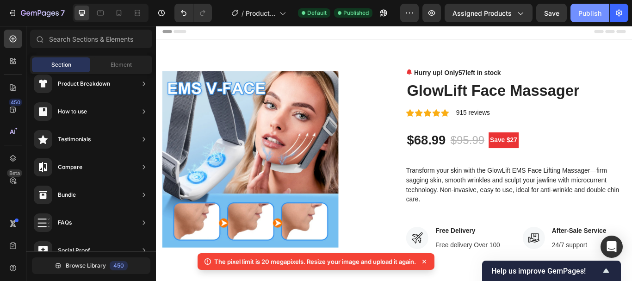
click at [591, 14] on div "Publish" at bounding box center [589, 13] width 23 height 10
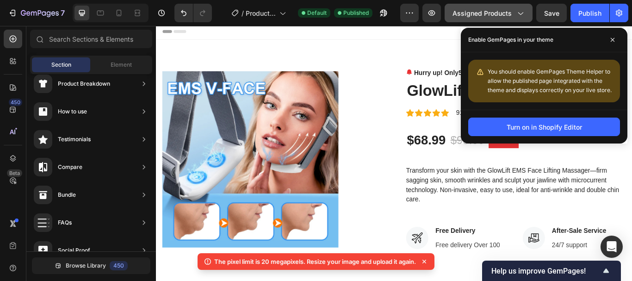
click at [498, 14] on span "Assigned Products" at bounding box center [481, 13] width 59 height 10
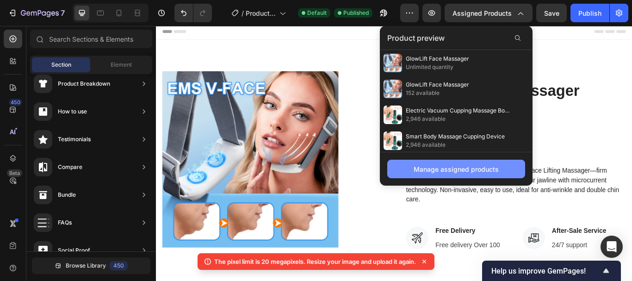
click at [472, 173] on div "Manage assigned products" at bounding box center [455, 169] width 85 height 10
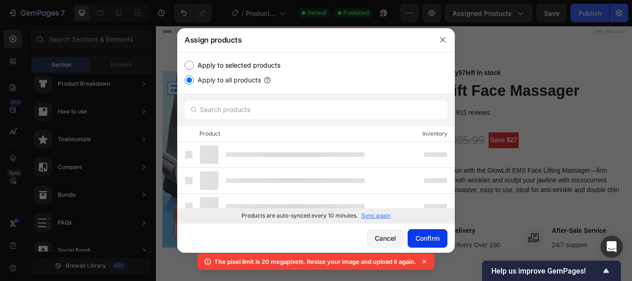
click at [437, 233] on button "Confirm" at bounding box center [427, 238] width 40 height 18
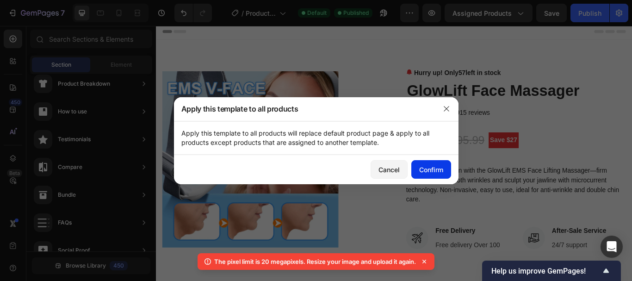
click at [431, 172] on div "Confirm" at bounding box center [431, 170] width 24 height 10
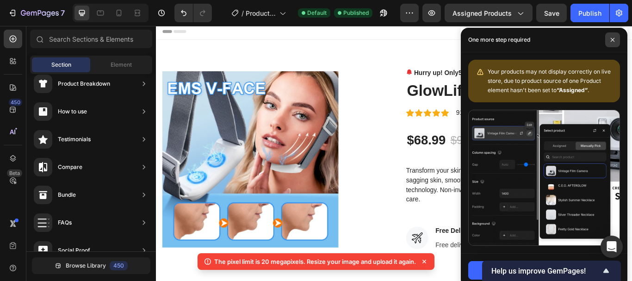
click at [613, 40] on icon at bounding box center [612, 39] width 5 height 5
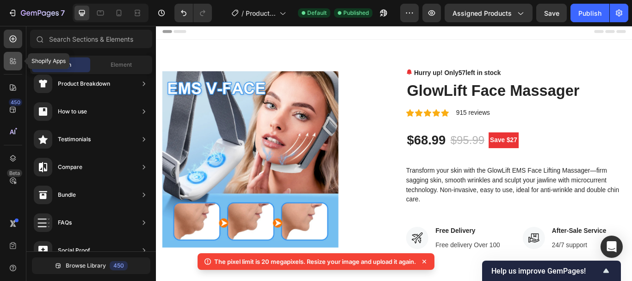
click at [12, 61] on icon at bounding box center [12, 60] width 9 height 9
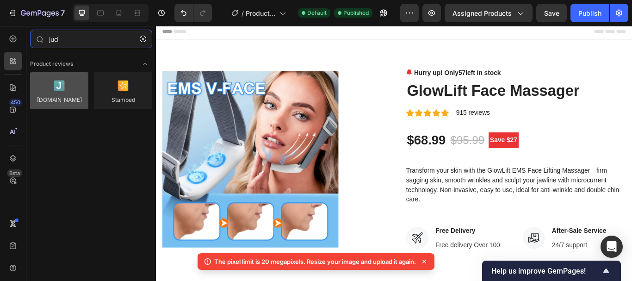
type input "jud"
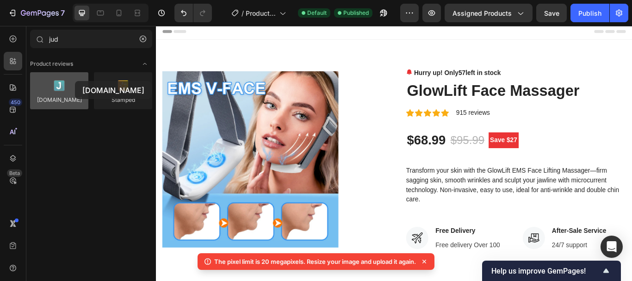
click at [75, 81] on div at bounding box center [59, 90] width 58 height 37
click at [58, 91] on div at bounding box center [59, 90] width 58 height 37
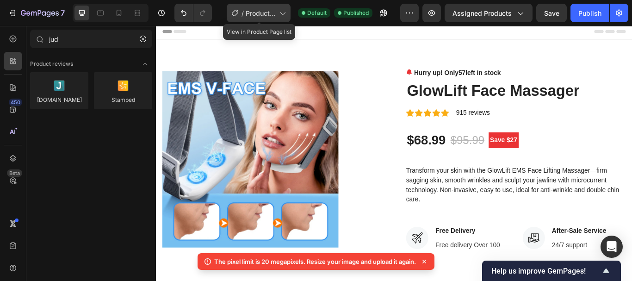
click at [277, 12] on div "/ Product Page - Sep 26, 10:20:04" at bounding box center [259, 13] width 64 height 18
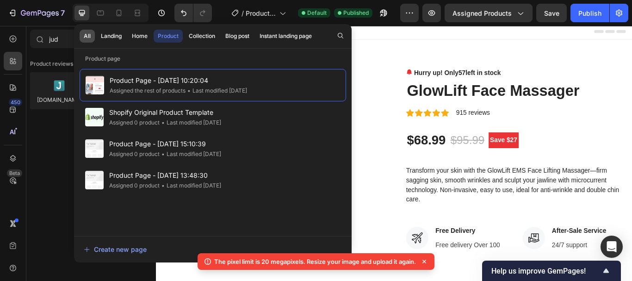
click at [81, 35] on button "All" at bounding box center [87, 36] width 15 height 13
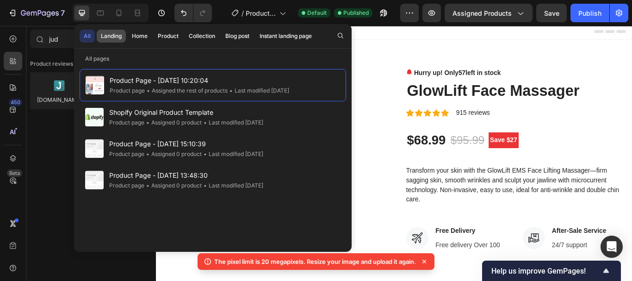
click at [112, 34] on div "Landing" at bounding box center [111, 36] width 21 height 8
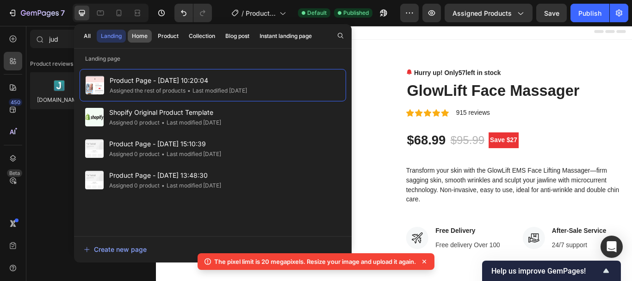
click at [139, 33] on div "Home" at bounding box center [140, 36] width 16 height 8
click at [158, 36] on div "Product" at bounding box center [168, 36] width 21 height 8
click at [99, 15] on icon at bounding box center [100, 13] width 7 height 5
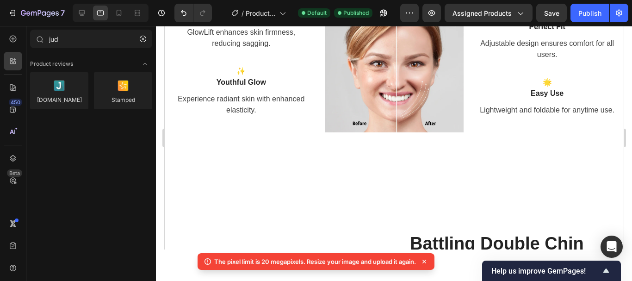
scroll to position [1156, 0]
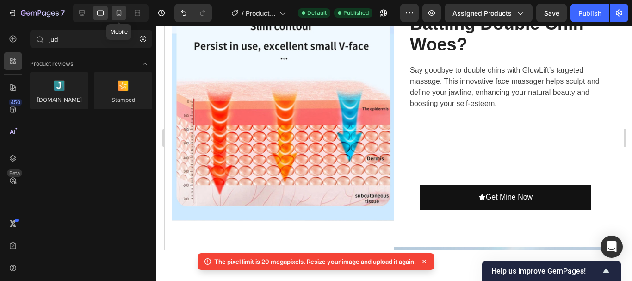
click at [120, 12] on icon at bounding box center [118, 12] width 9 height 9
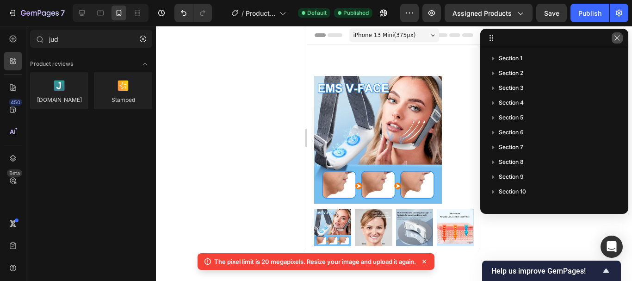
click at [620, 38] on icon "button" at bounding box center [616, 37] width 7 height 7
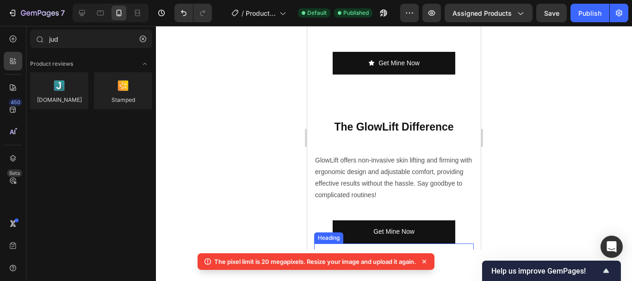
scroll to position [2232, 0]
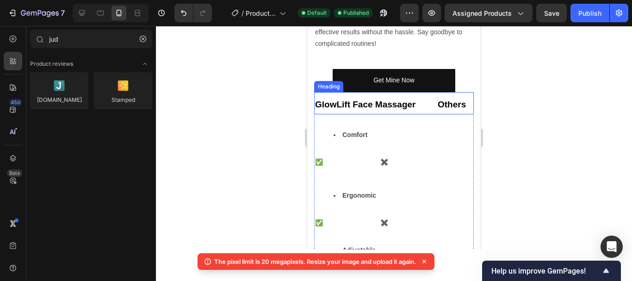
click at [379, 99] on strong "GlowLift Face Massager Others" at bounding box center [390, 104] width 151 height 10
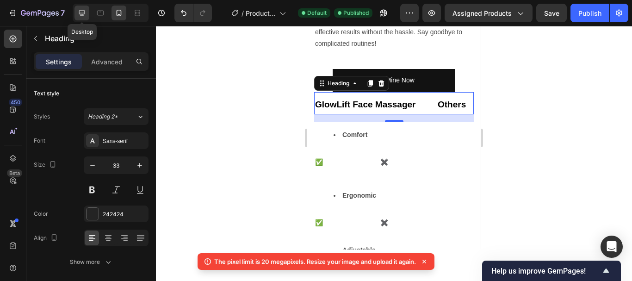
click at [80, 12] on icon at bounding box center [82, 13] width 6 height 6
type input "38"
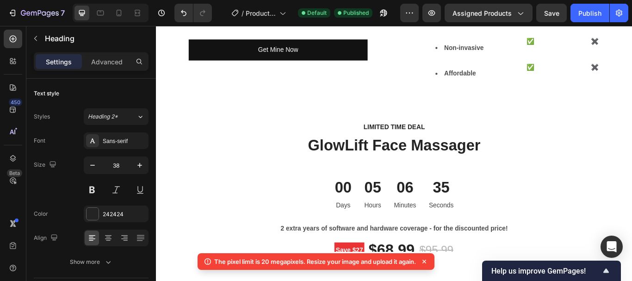
scroll to position [1813, 0]
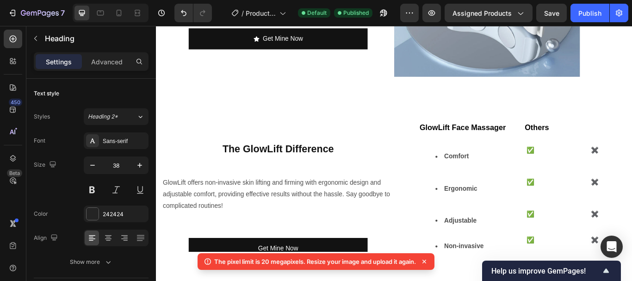
click at [590, 140] on strong "GlowLift Face Massager Others" at bounding box center [538, 145] width 151 height 10
click at [526, 140] on strong "GlowLift Face Massager Others" at bounding box center [538, 145] width 151 height 10
click at [537, 140] on strong "GlowLift Face Massager Others" at bounding box center [538, 145] width 151 height 10
drag, startPoint x: 599, startPoint y: 140, endPoint x: 630, endPoint y: 140, distance: 31.4
click at [630, 140] on p "GlowLift Face Massager Others" at bounding box center [583, 143] width 240 height 24
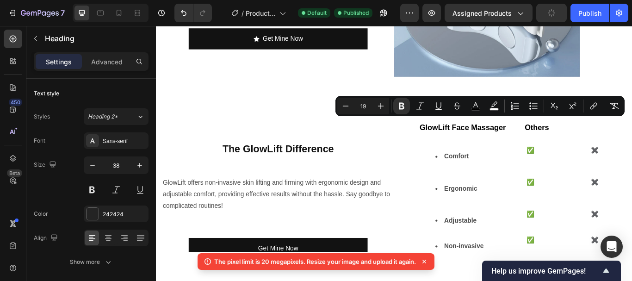
copy strong "Others"
click at [534, 140] on strong "GlowLift Face Massager Others" at bounding box center [538, 145] width 151 height 10
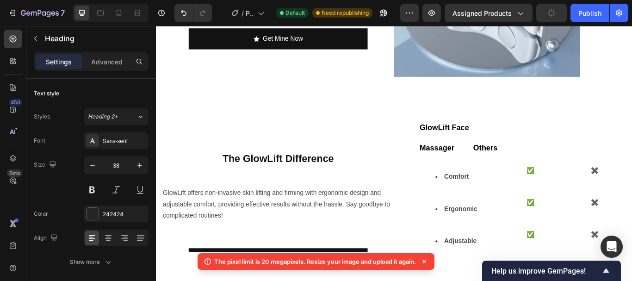
drag, startPoint x: 525, startPoint y: 161, endPoint x: 554, endPoint y: 165, distance: 29.3
click at [554, 165] on p "GlowLift Face Massager Others" at bounding box center [583, 155] width 240 height 48
click at [463, 164] on strong "Massager" at bounding box center [483, 169] width 41 height 10
click at [555, 136] on p "GlowLift Face Massager" at bounding box center [583, 155] width 240 height 48
click at [475, 140] on strong "GlowLift Face Others" at bounding box center [523, 145] width 120 height 10
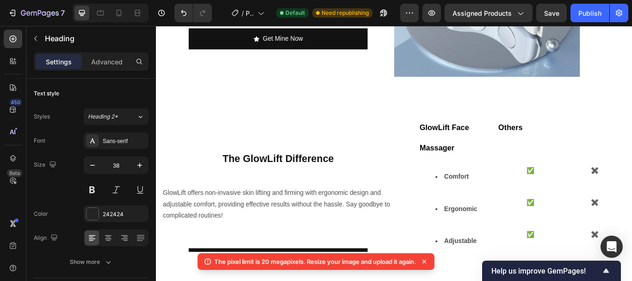
click at [476, 164] on strong "Massager" at bounding box center [483, 169] width 41 height 10
click at [535, 141] on strong "GlowLift Face Others" at bounding box center [523, 145] width 120 height 10
click at [503, 164] on strong "Massager" at bounding box center [483, 169] width 41 height 10
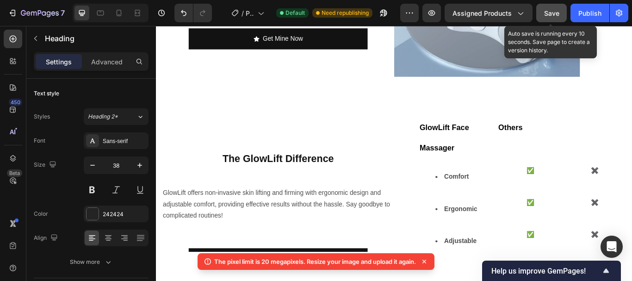
click at [558, 5] on button "Save" at bounding box center [551, 13] width 31 height 18
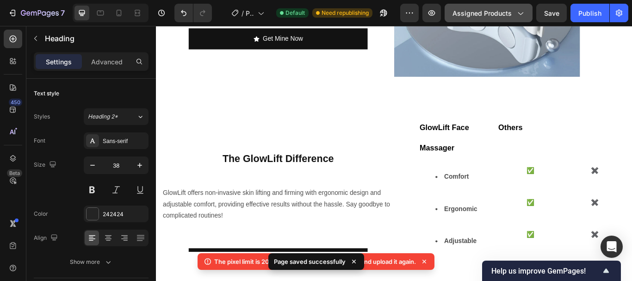
click at [523, 12] on icon "button" at bounding box center [519, 12] width 9 height 9
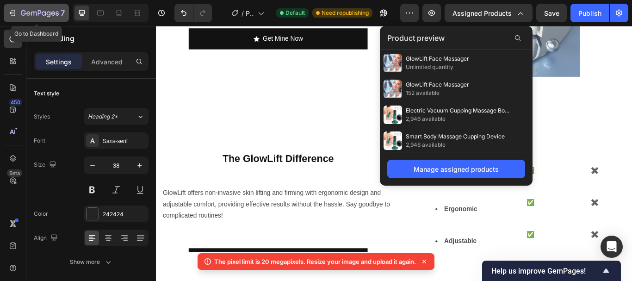
click at [444, 4] on button "Assigned Products" at bounding box center [488, 13] width 88 height 18
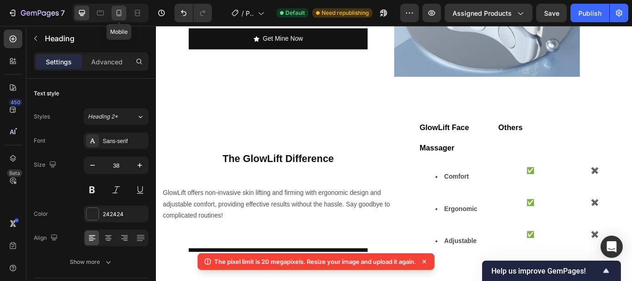
click at [119, 9] on icon at bounding box center [118, 12] width 9 height 9
type input "33"
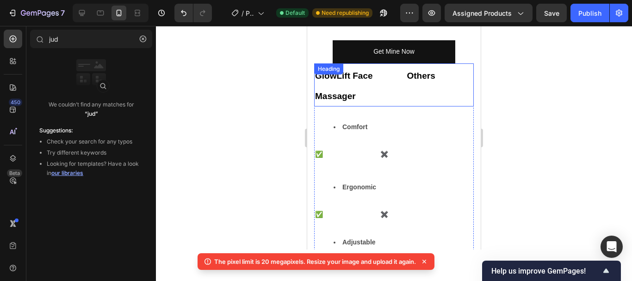
scroll to position [2259, 0]
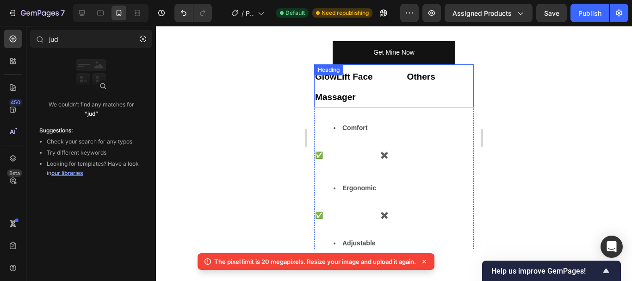
click at [343, 81] on strong "GlowLift Face Others" at bounding box center [375, 77] width 120 height 10
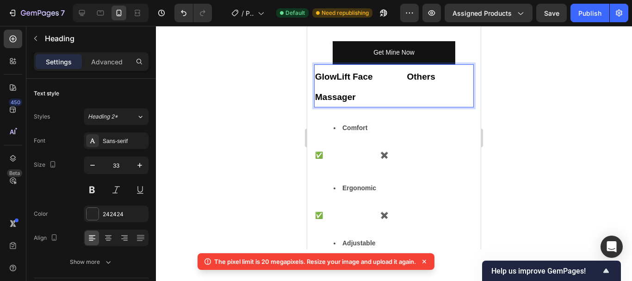
click at [378, 72] on strong "GlowLift Face Others" at bounding box center [375, 77] width 120 height 10
click at [337, 72] on strong "GlowLift Face Others" at bounding box center [375, 77] width 120 height 10
click at [356, 92] on strong "Massager" at bounding box center [335, 97] width 41 height 10
click at [323, 72] on strong "GlowLift Face Others" at bounding box center [375, 77] width 120 height 10
click at [405, 72] on strong "GlowLift Face Others" at bounding box center [375, 77] width 120 height 10
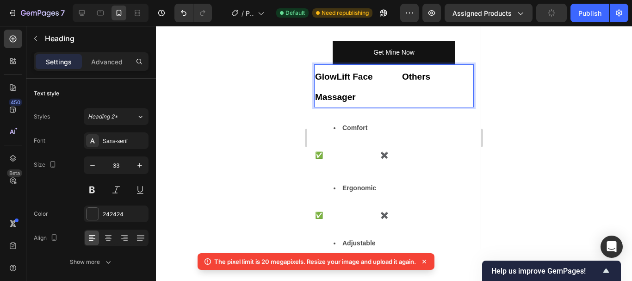
click at [327, 92] on strong "Massager" at bounding box center [335, 97] width 41 height 10
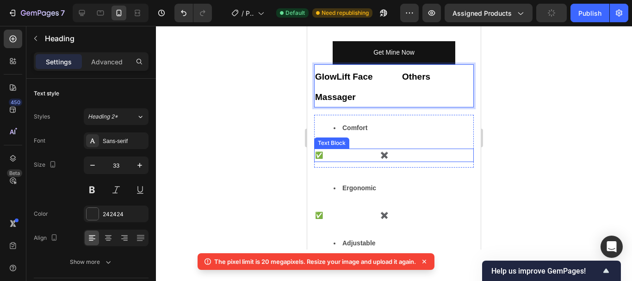
click at [373, 149] on p "✅ ✖️" at bounding box center [394, 155] width 158 height 12
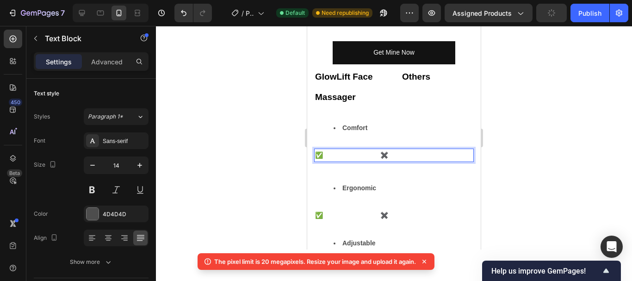
click at [379, 149] on p "✅ ✖️" at bounding box center [394, 155] width 158 height 12
click at [315, 149] on p "✅ ✖️" at bounding box center [394, 155] width 158 height 12
click at [316, 209] on p "✅ ✖️" at bounding box center [394, 215] width 158 height 12
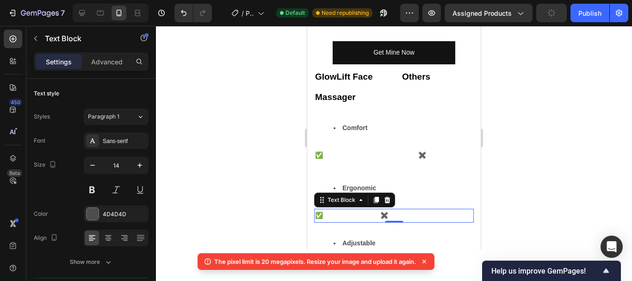
click at [315, 209] on p "✅ ✖️" at bounding box center [394, 215] width 158 height 12
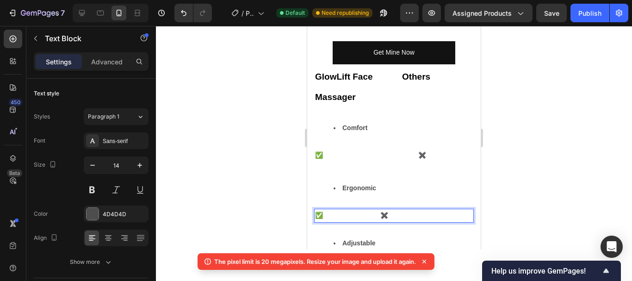
click at [390, 209] on p "✅ ✖️" at bounding box center [394, 215] width 158 height 12
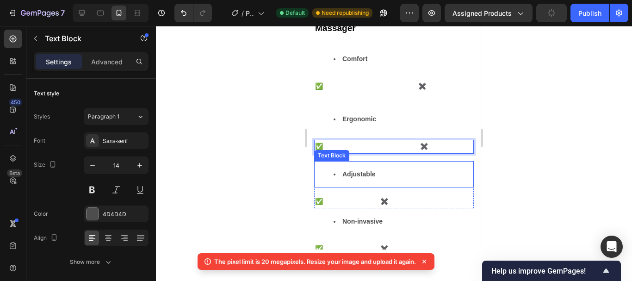
scroll to position [2329, 0]
click at [316, 195] on p "✅ ✖️" at bounding box center [394, 201] width 158 height 12
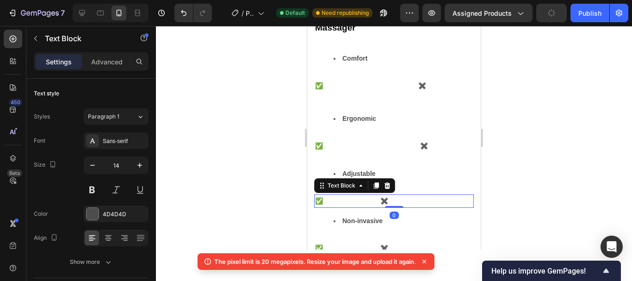
click at [315, 195] on p "✅ ✖️" at bounding box center [394, 201] width 158 height 12
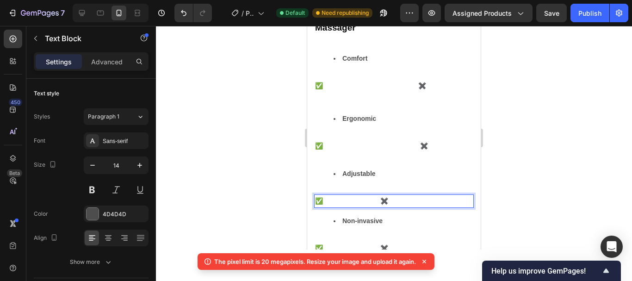
click at [372, 195] on p "✅ ✖️" at bounding box center [394, 201] width 158 height 12
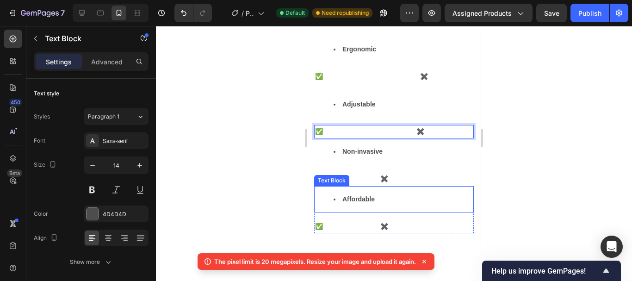
scroll to position [2405, 0]
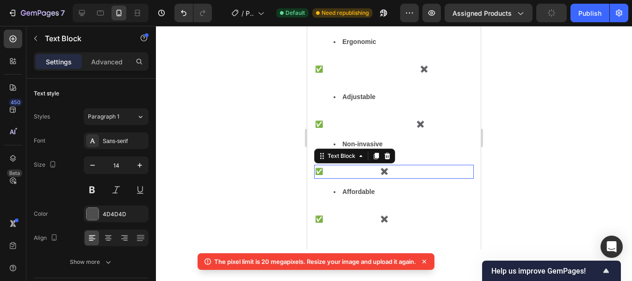
click at [315, 166] on p "✅ ✖️" at bounding box center [394, 172] width 158 height 12
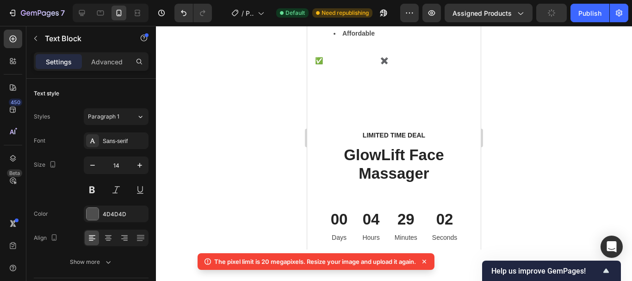
scroll to position [2405, 0]
click at [388, 19] on p "✅ ✖️" at bounding box center [394, 14] width 158 height 12
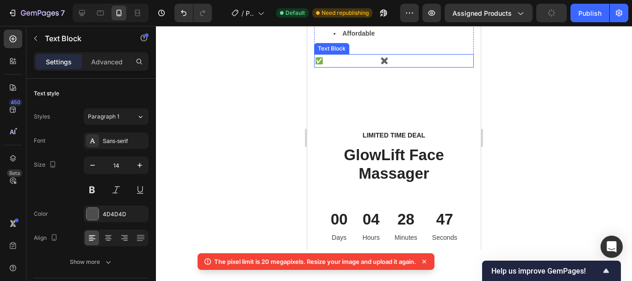
click at [315, 67] on p "✅ ✖️" at bounding box center [394, 61] width 158 height 12
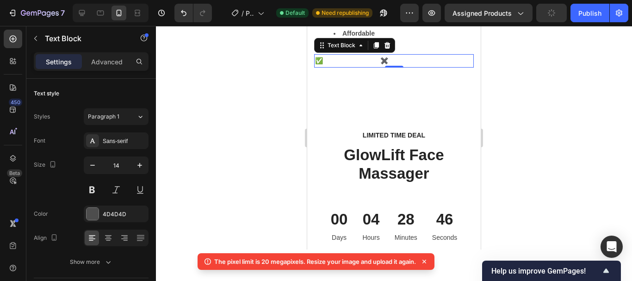
click at [316, 67] on p "✅ ✖️" at bounding box center [394, 61] width 158 height 12
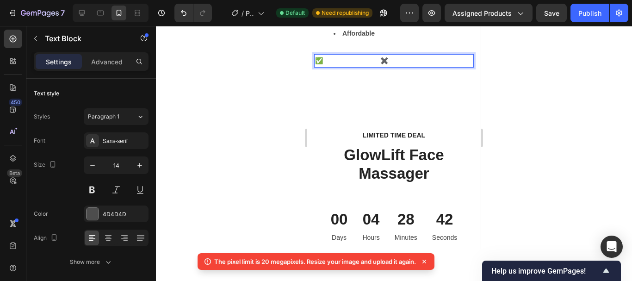
click at [374, 67] on p "✅ ✖️" at bounding box center [394, 61] width 158 height 12
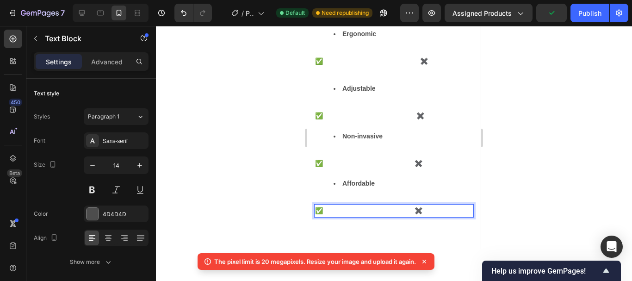
scroll to position [2244, 0]
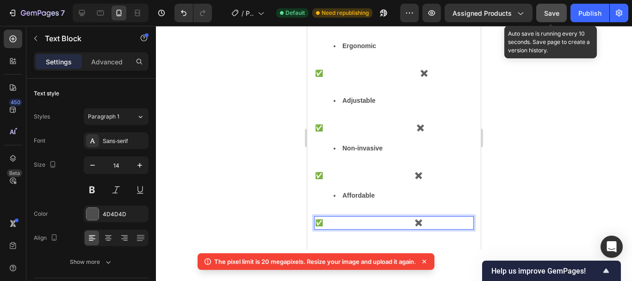
click at [551, 12] on span "Save" at bounding box center [551, 13] width 15 height 8
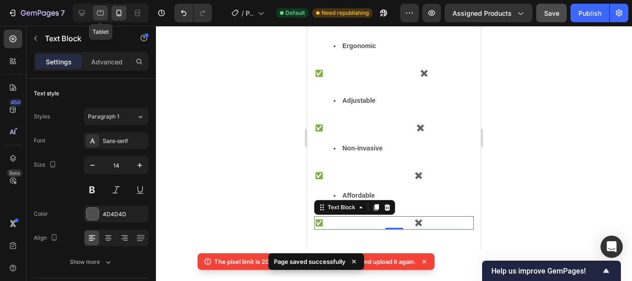
click at [102, 11] on icon at bounding box center [100, 13] width 7 height 5
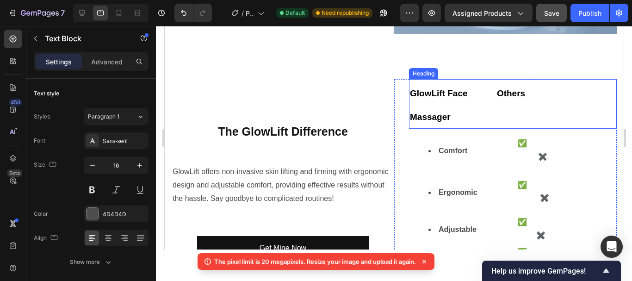
scroll to position [1857, 0]
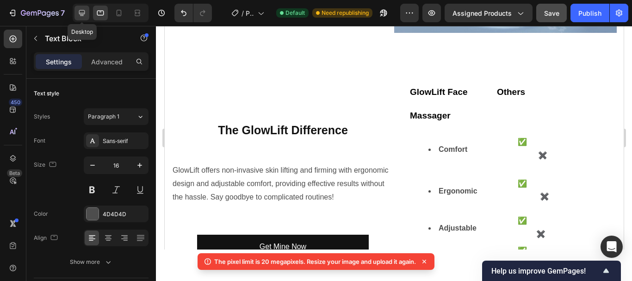
click at [80, 16] on icon at bounding box center [81, 12] width 9 height 9
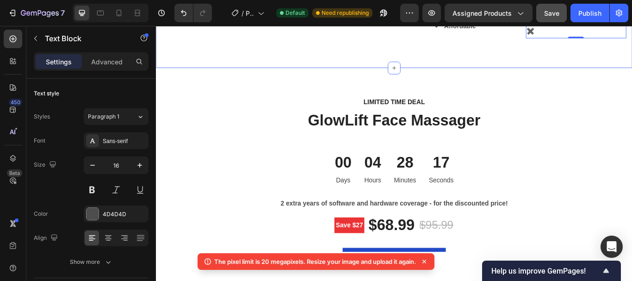
scroll to position [1846, 0]
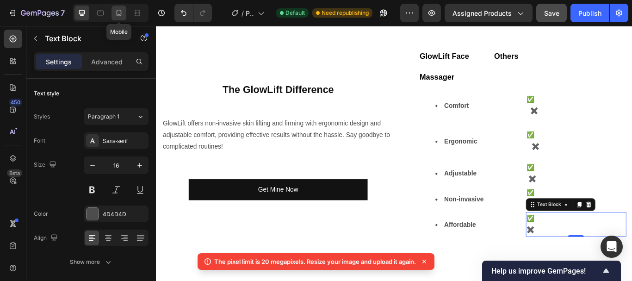
click at [124, 10] on div at bounding box center [118, 13] width 15 height 15
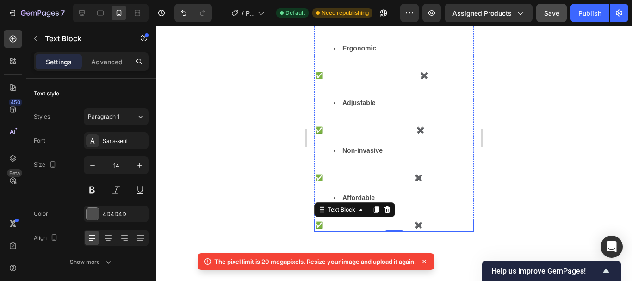
scroll to position [2238, 0]
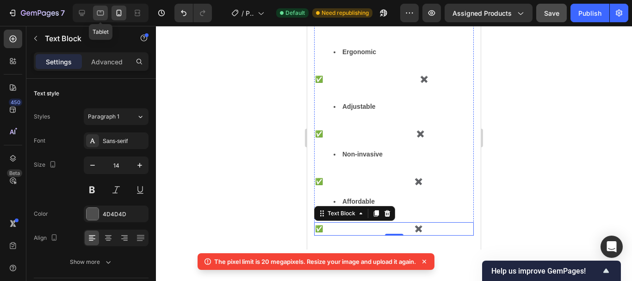
click at [101, 11] on icon at bounding box center [100, 13] width 7 height 5
type input "16"
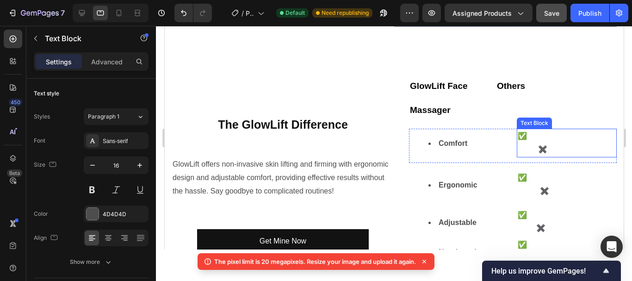
scroll to position [1887, 0]
click at [544, 141] on p "✅ ✖️" at bounding box center [566, 142] width 98 height 27
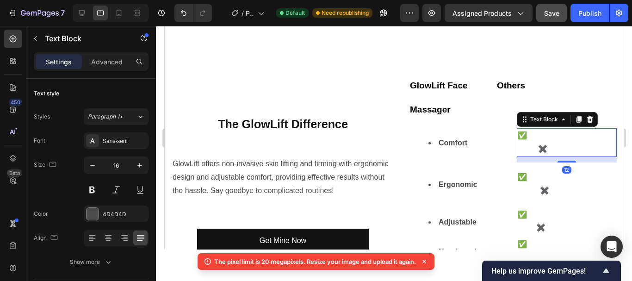
click at [549, 141] on p "✅ ✖️" at bounding box center [566, 142] width 98 height 27
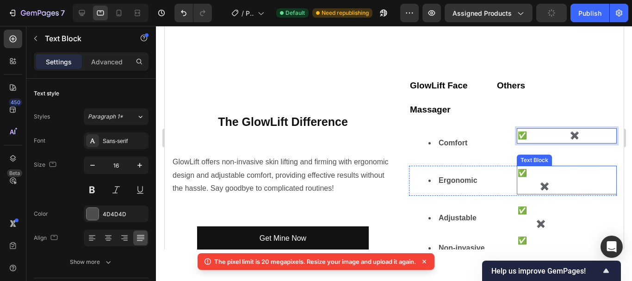
click at [551, 176] on p "✅ ✖️" at bounding box center [566, 179] width 98 height 27
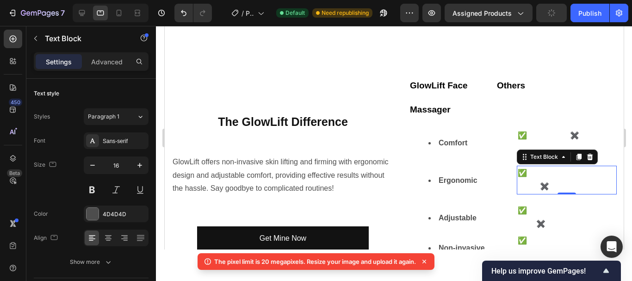
click at [549, 179] on p "✅ ✖️" at bounding box center [566, 179] width 98 height 27
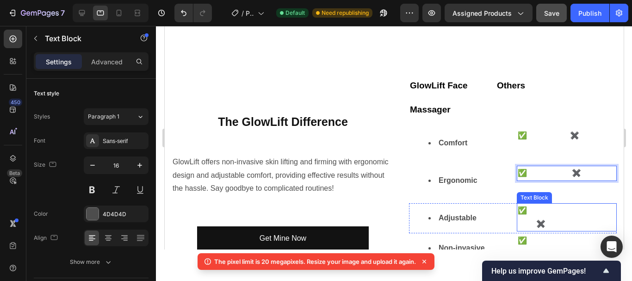
click at [542, 218] on p "✅ ✖️" at bounding box center [566, 217] width 98 height 27
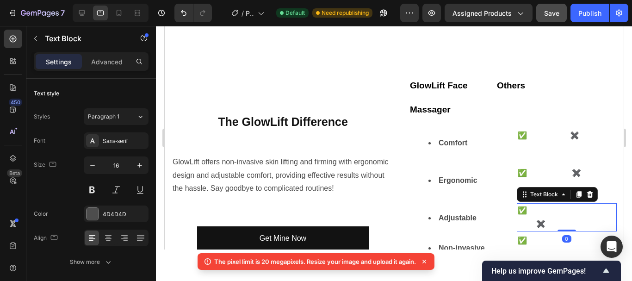
click at [542, 218] on p "✅ ✖️" at bounding box center [566, 217] width 98 height 27
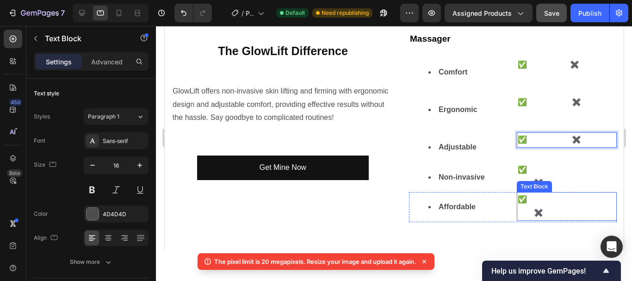
scroll to position [1956, 0]
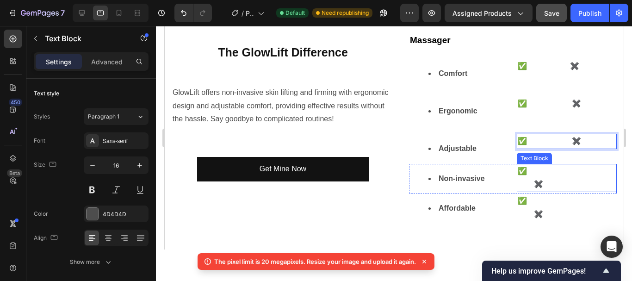
click at [534, 178] on p "✅ ✖️" at bounding box center [566, 178] width 98 height 27
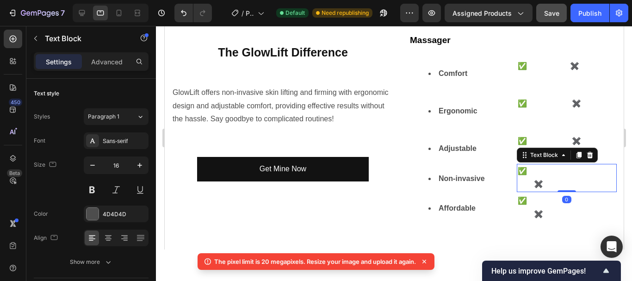
click at [534, 178] on p "✅ ✖️" at bounding box center [566, 178] width 98 height 27
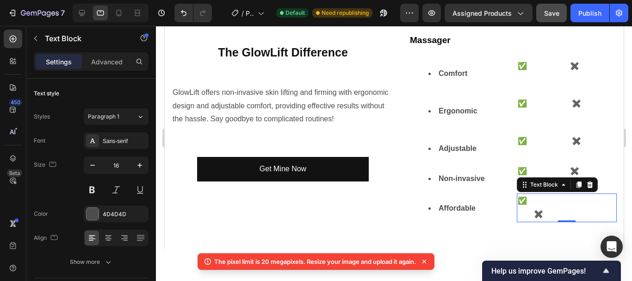
click at [531, 209] on p "✅ ✖️" at bounding box center [566, 207] width 98 height 27
click at [536, 206] on p "✅ ✖️" at bounding box center [566, 207] width 98 height 27
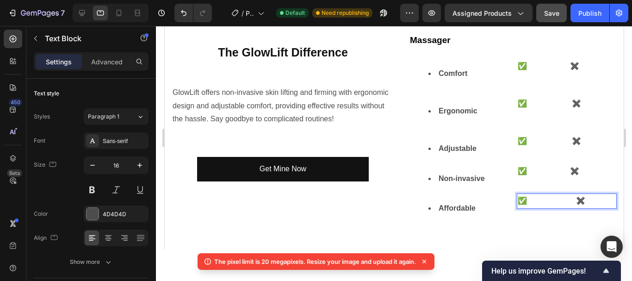
click at [523, 194] on p "✅ ✖️" at bounding box center [566, 200] width 98 height 13
click at [584, 194] on p "✅ ✖️" at bounding box center [566, 200] width 98 height 13
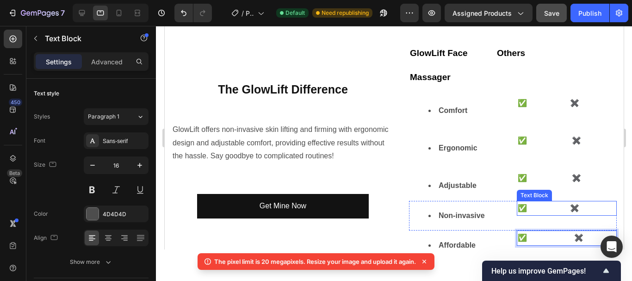
scroll to position [1971, 0]
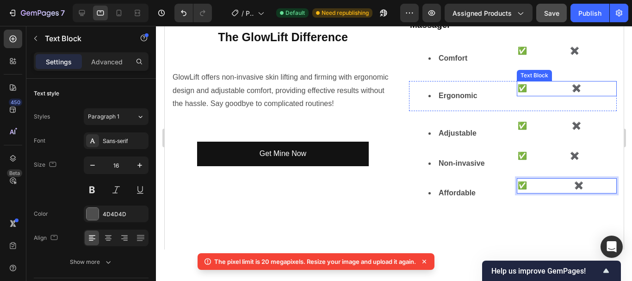
click at [525, 82] on p "✅ ✖️" at bounding box center [566, 88] width 98 height 13
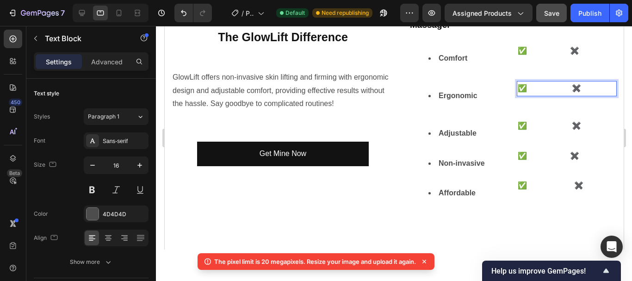
click at [579, 83] on p "✅ ✖️" at bounding box center [566, 88] width 98 height 13
click at [524, 122] on p "✅ ✖️" at bounding box center [566, 125] width 98 height 13
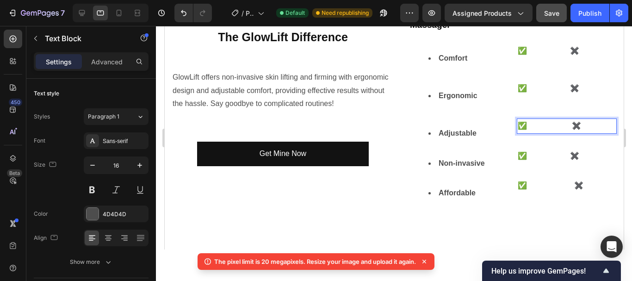
click at [566, 119] on p "✅ ✖️" at bounding box center [566, 125] width 98 height 13
click at [525, 149] on p "✅ ✖️" at bounding box center [566, 155] width 98 height 13
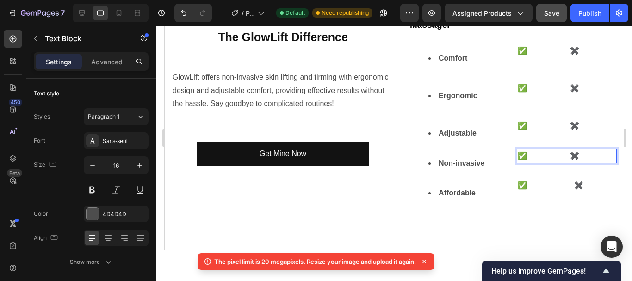
click at [570, 150] on p "✅ ✖️" at bounding box center [566, 155] width 98 height 13
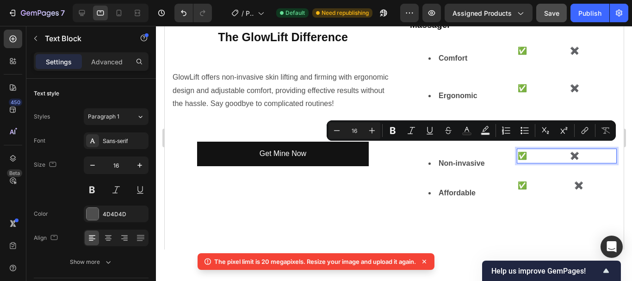
click at [567, 150] on p "✅ ✖️" at bounding box center [566, 155] width 98 height 13
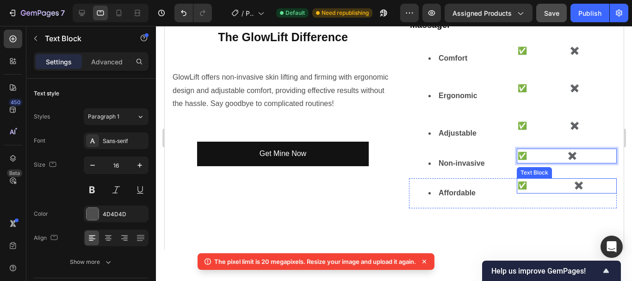
click at [522, 179] on p "✅ ✖️" at bounding box center [566, 185] width 98 height 13
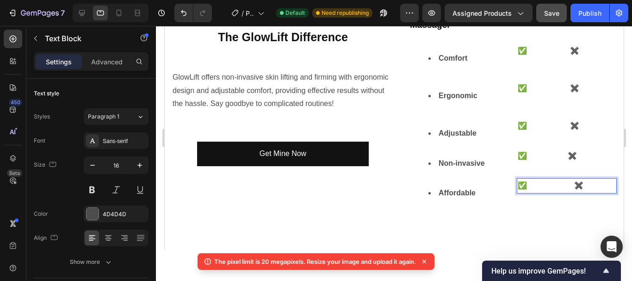
click at [576, 179] on p "✅ ✖️" at bounding box center [566, 185] width 98 height 13
click at [521, 179] on p "✅ ✖️" at bounding box center [566, 185] width 98 height 13
click at [573, 179] on p "✅ ✖️" at bounding box center [566, 185] width 98 height 13
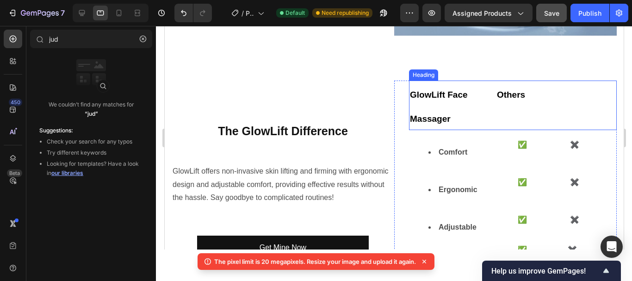
scroll to position [1879, 0]
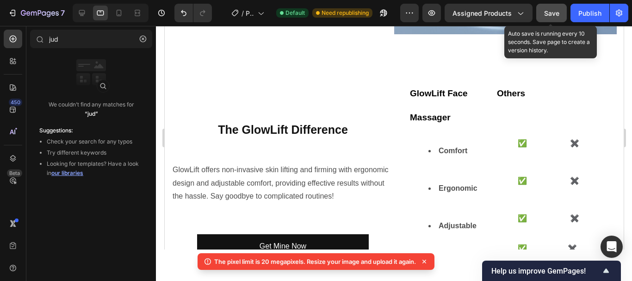
click at [551, 17] on span "Save" at bounding box center [551, 13] width 15 height 8
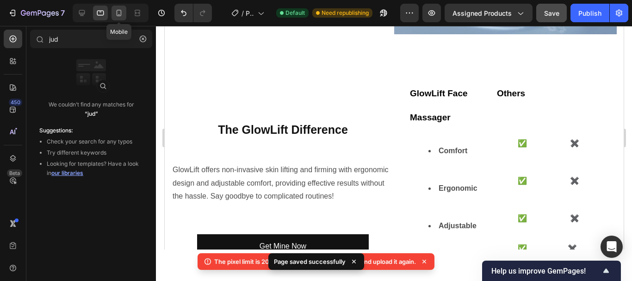
click at [118, 10] on icon at bounding box center [119, 13] width 5 height 6
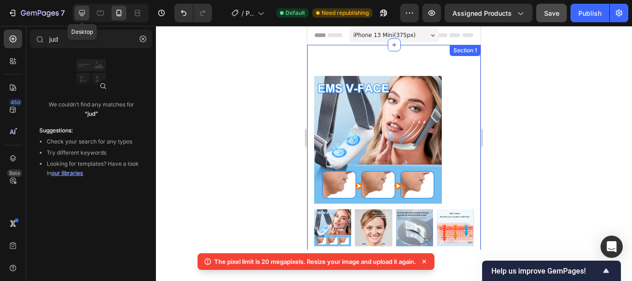
click at [78, 12] on icon at bounding box center [81, 12] width 9 height 9
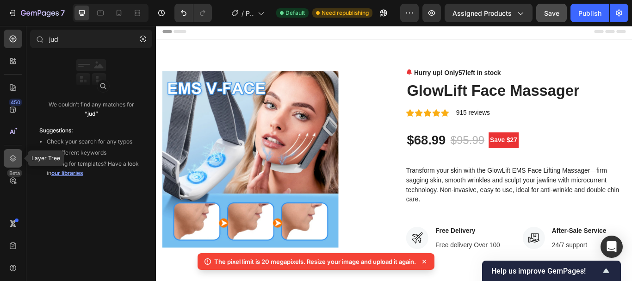
click at [18, 162] on div at bounding box center [13, 158] width 18 height 18
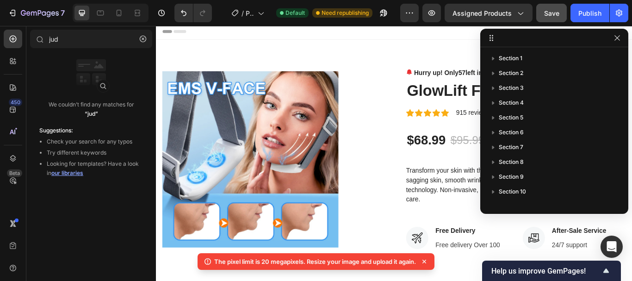
click at [496, 40] on div at bounding box center [554, 38] width 148 height 18
click at [490, 39] on icon at bounding box center [490, 37] width 7 height 7
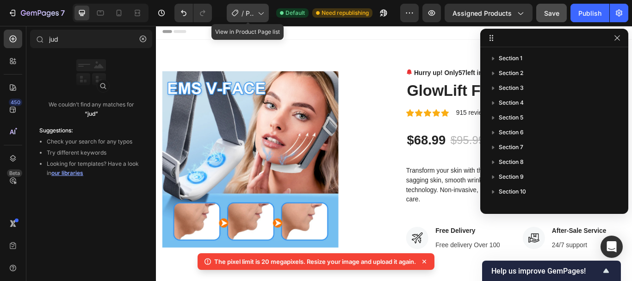
click at [261, 9] on icon at bounding box center [260, 12] width 9 height 9
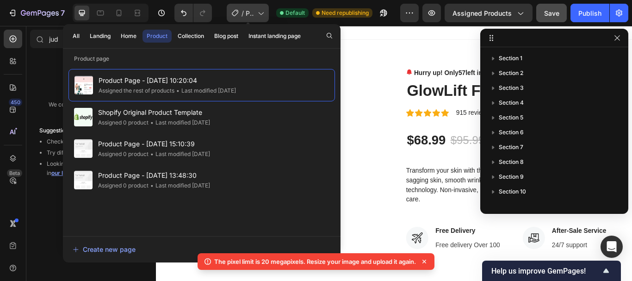
click at [261, 9] on icon at bounding box center [260, 12] width 9 height 9
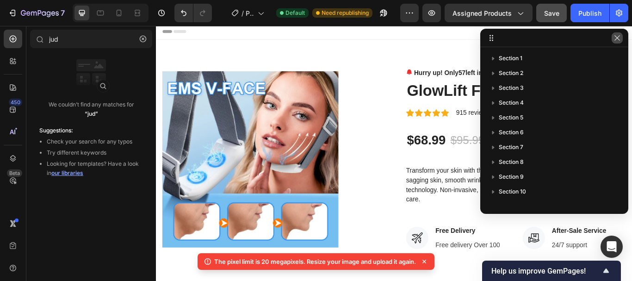
drag, startPoint x: 617, startPoint y: 42, endPoint x: 536, endPoint y: 21, distance: 83.5
click at [617, 42] on button "button" at bounding box center [616, 37] width 11 height 11
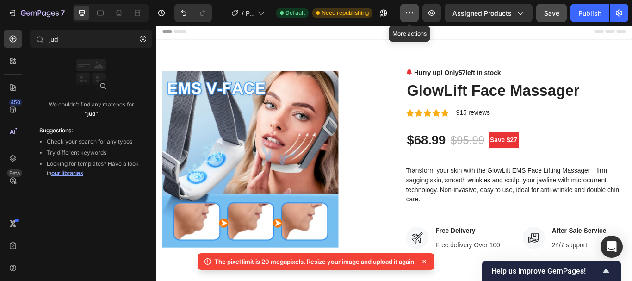
click at [404, 10] on button "button" at bounding box center [409, 13] width 18 height 18
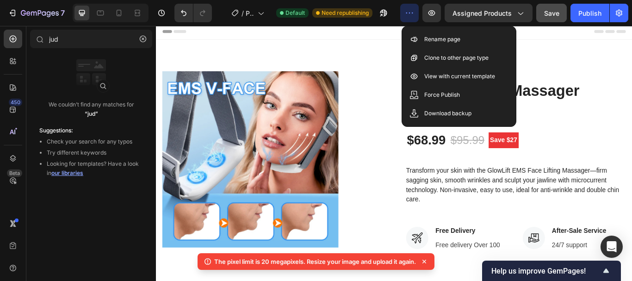
click at [411, 19] on button "button" at bounding box center [409, 13] width 18 height 18
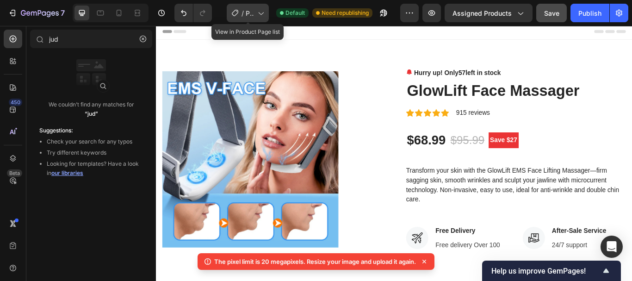
click at [260, 14] on icon at bounding box center [260, 12] width 9 height 9
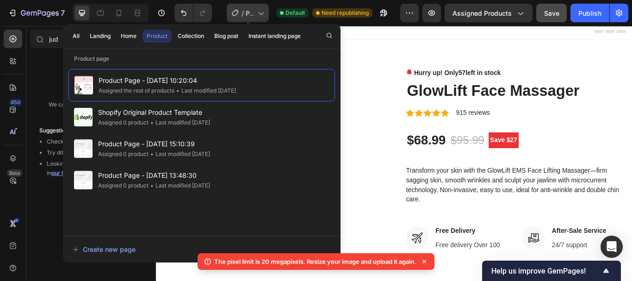
click at [260, 14] on icon at bounding box center [260, 13] width 5 height 3
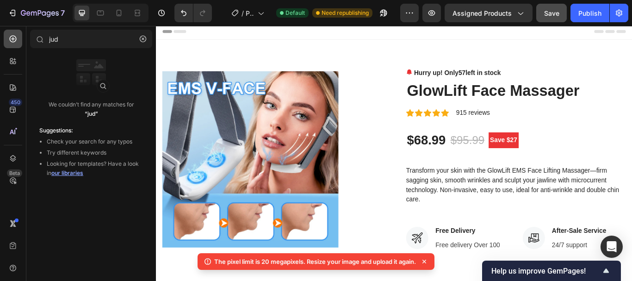
click at [9, 42] on icon at bounding box center [12, 38] width 9 height 9
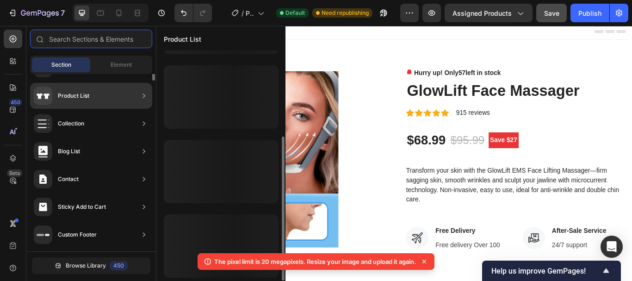
scroll to position [137, 0]
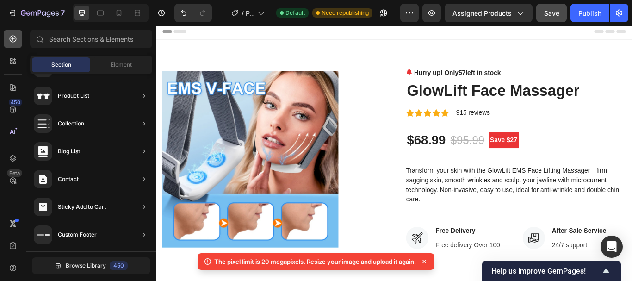
click at [9, 43] on icon at bounding box center [12, 38] width 9 height 9
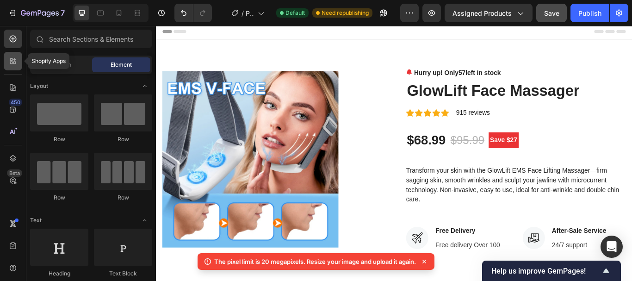
click at [16, 59] on icon at bounding box center [12, 60] width 9 height 9
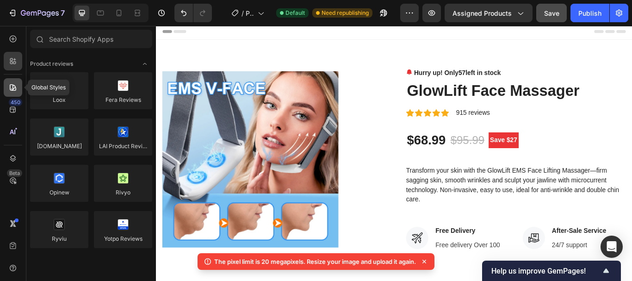
click at [9, 89] on icon at bounding box center [12, 87] width 9 height 9
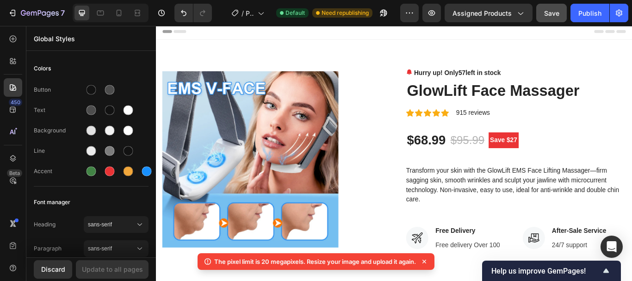
scroll to position [462, 0]
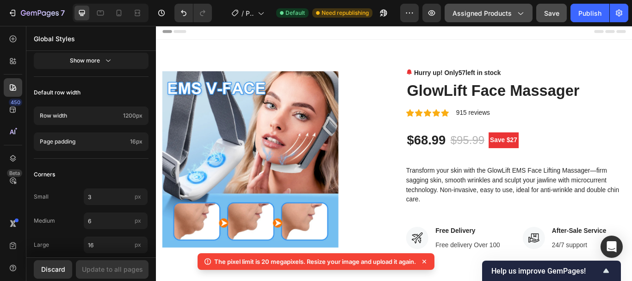
click at [515, 13] on icon "button" at bounding box center [519, 12] width 9 height 9
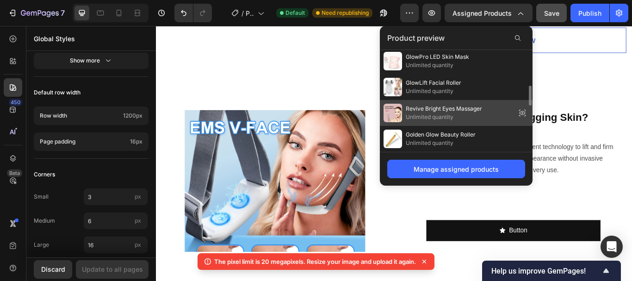
click at [525, 111] on icon at bounding box center [521, 112] width 13 height 13
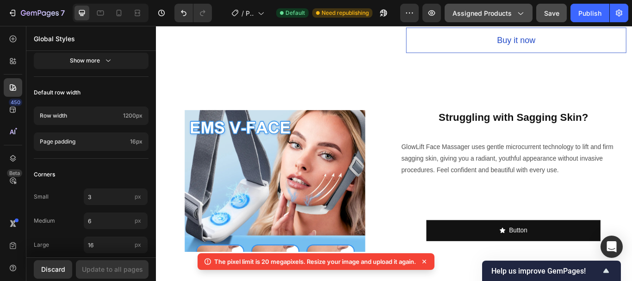
click at [511, 13] on span "Assigned Products" at bounding box center [481, 13] width 59 height 10
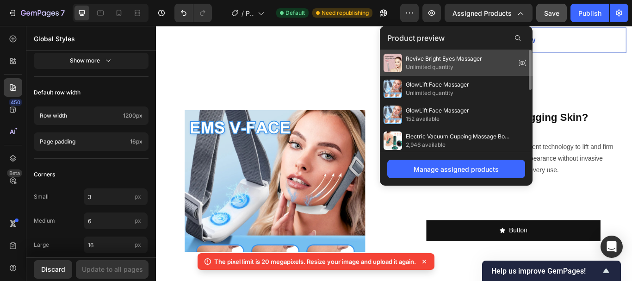
click at [523, 64] on icon at bounding box center [521, 62] width 13 height 13
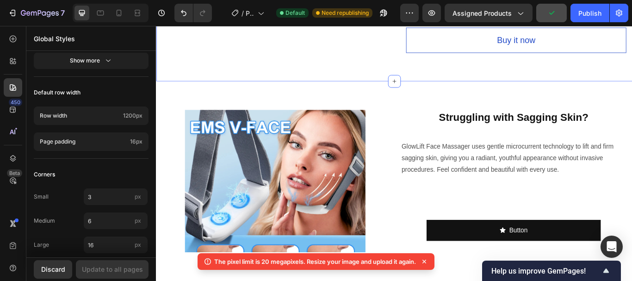
scroll to position [0, 0]
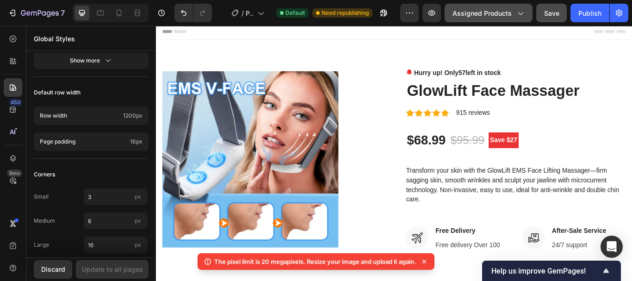
click at [519, 11] on icon "button" at bounding box center [519, 12] width 9 height 9
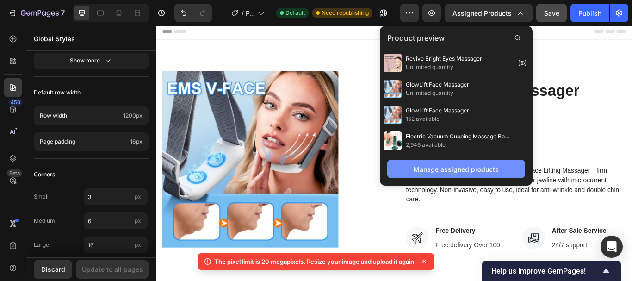
click at [434, 171] on div "Manage assigned products" at bounding box center [455, 169] width 85 height 10
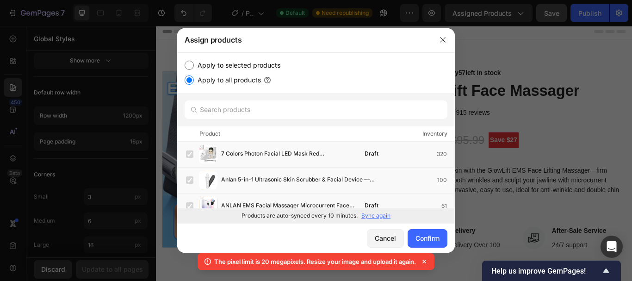
click at [191, 65] on input "Apply to selected products" at bounding box center [188, 65] width 9 height 9
radio input "true"
click at [190, 78] on input "Apply to all products" at bounding box center [188, 79] width 9 height 9
radio input "true"
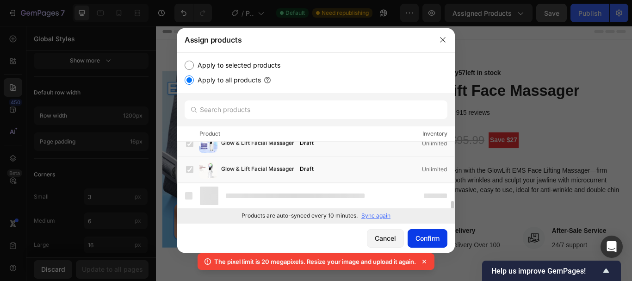
scroll to position [451, 0]
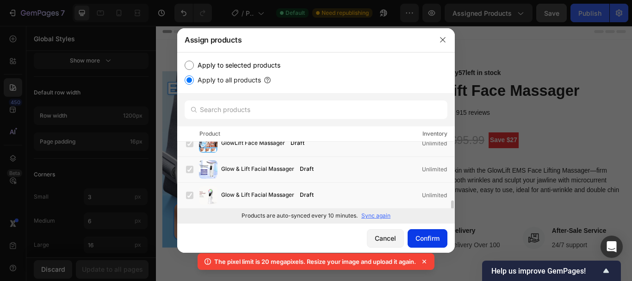
click at [433, 239] on div "Confirm" at bounding box center [427, 238] width 24 height 10
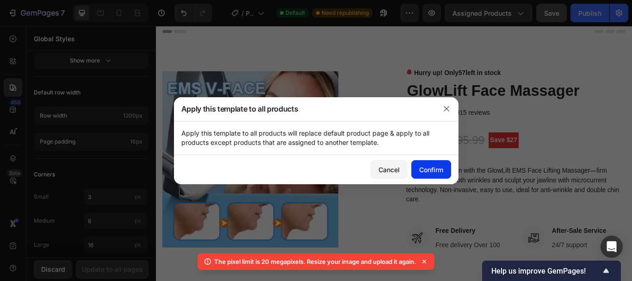
click at [425, 163] on button "Confirm" at bounding box center [431, 169] width 40 height 18
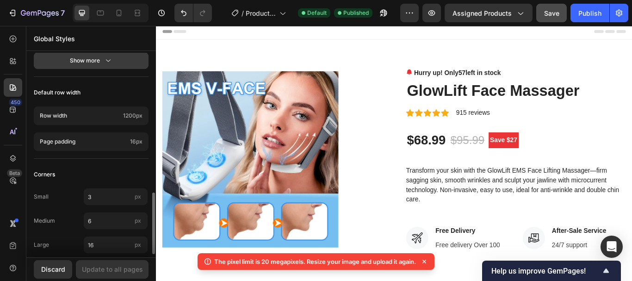
click at [100, 63] on div "Show more" at bounding box center [91, 60] width 43 height 9
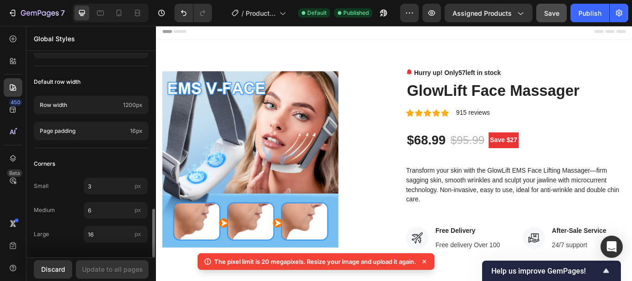
scroll to position [0, 0]
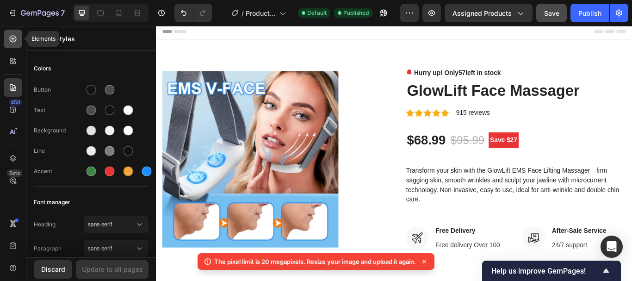
click at [18, 41] on div at bounding box center [13, 39] width 18 height 18
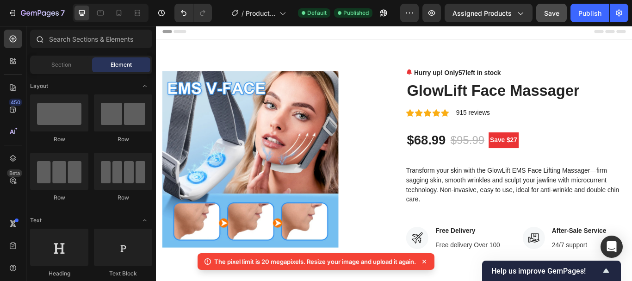
scroll to position [693, 0]
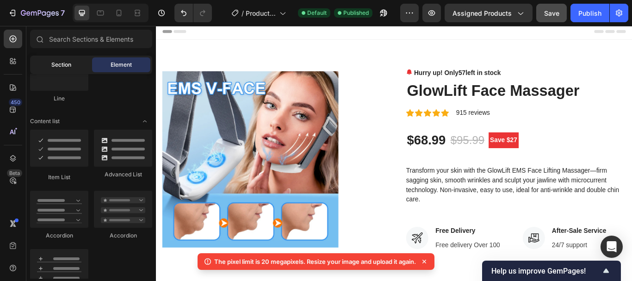
click at [68, 58] on div "Section" at bounding box center [61, 64] width 58 height 15
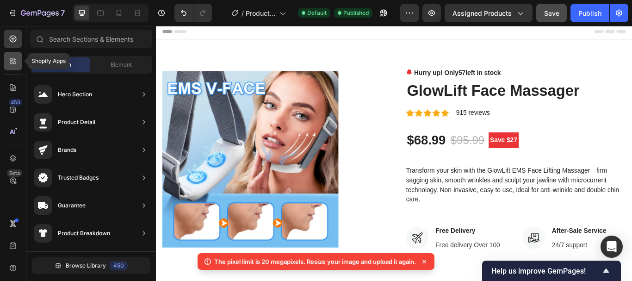
click at [18, 61] on div at bounding box center [13, 61] width 18 height 18
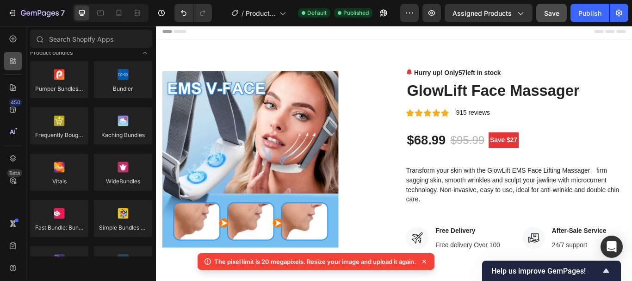
click at [12, 59] on icon at bounding box center [11, 59] width 3 height 3
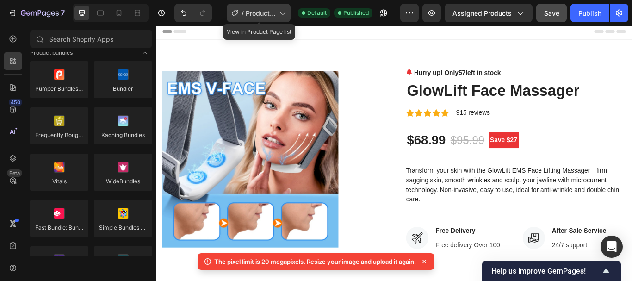
click at [265, 15] on span "Product Page - [DATE] 10:20:04" at bounding box center [260, 13] width 30 height 10
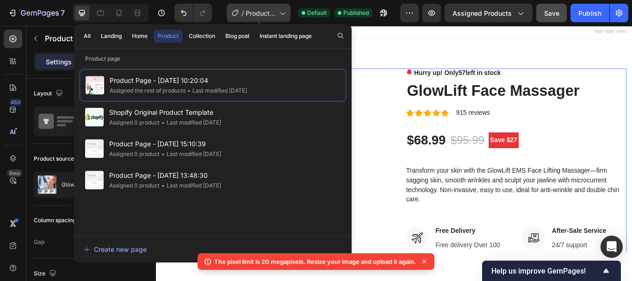
click at [255, 12] on span "Product Page - [DATE] 10:20:04" at bounding box center [260, 13] width 30 height 10
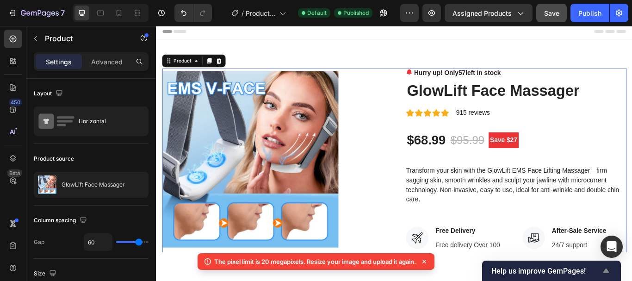
click at [606, 271] on icon "Show survey - Help us improve GemPages!" at bounding box center [606, 270] width 6 height 4
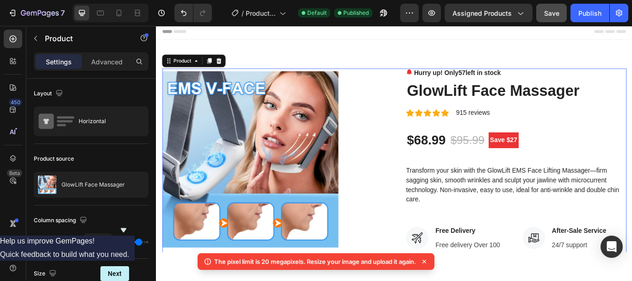
click at [126, 228] on icon "Hide survey" at bounding box center [124, 230] width 6 height 4
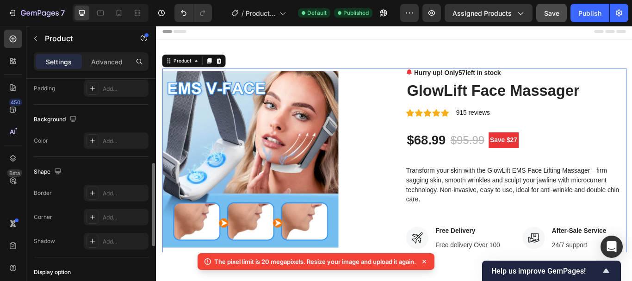
scroll to position [0, 0]
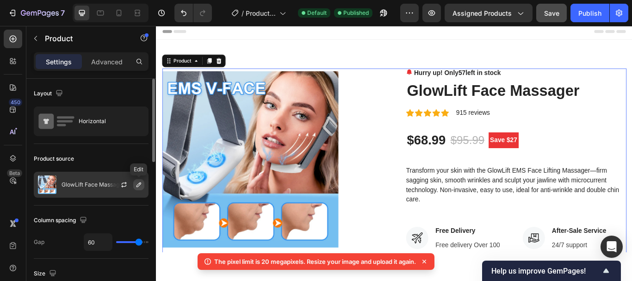
click at [140, 186] on icon "button" at bounding box center [138, 184] width 7 height 7
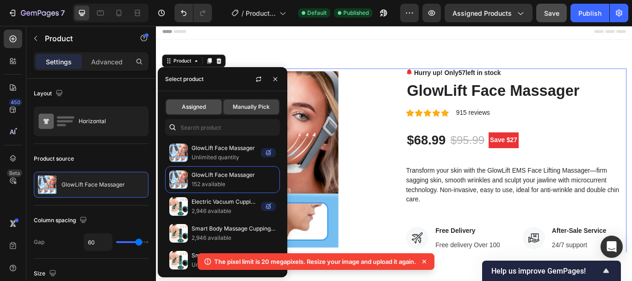
click at [196, 105] on span "Assigned" at bounding box center [194, 107] width 24 height 8
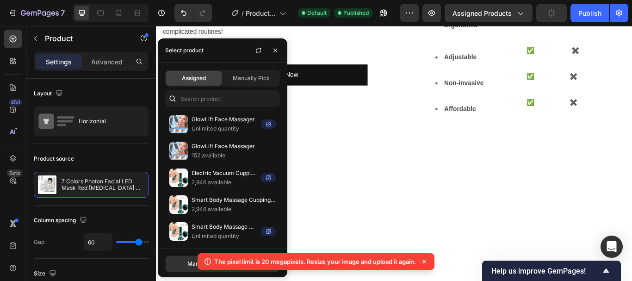
scroll to position [5317, 0]
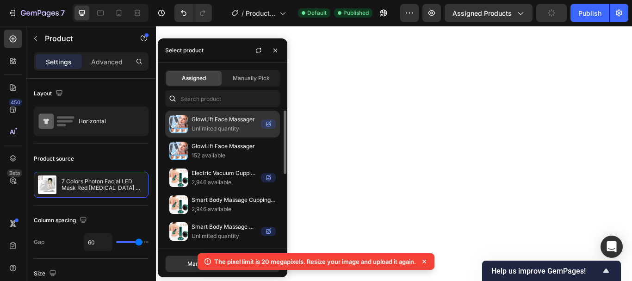
click at [201, 127] on p "Unlimited quantity" at bounding box center [224, 128] width 66 height 9
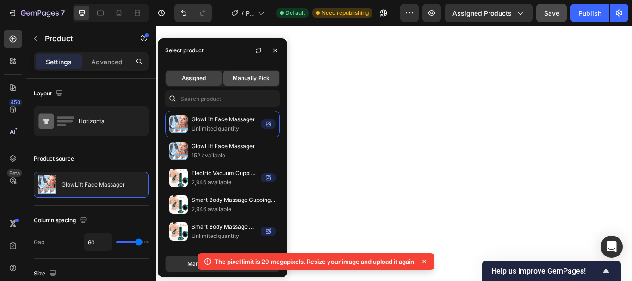
click at [261, 79] on span "Manually Pick" at bounding box center [251, 78] width 37 height 8
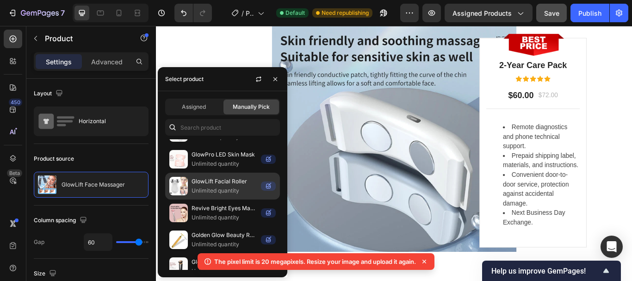
scroll to position [0, 0]
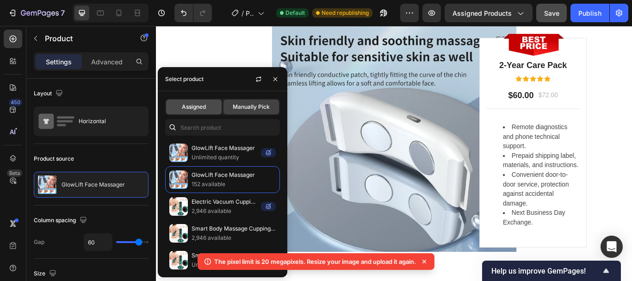
click at [187, 104] on span "Assigned" at bounding box center [194, 107] width 24 height 8
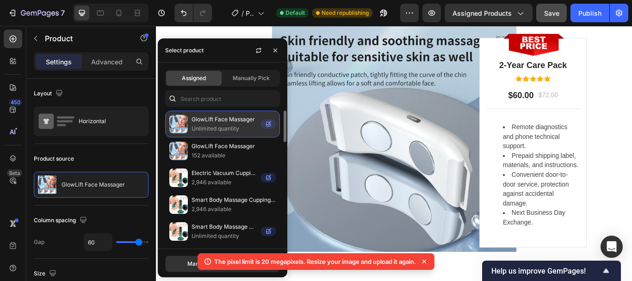
click at [240, 126] on p "Unlimited quantity" at bounding box center [224, 128] width 66 height 9
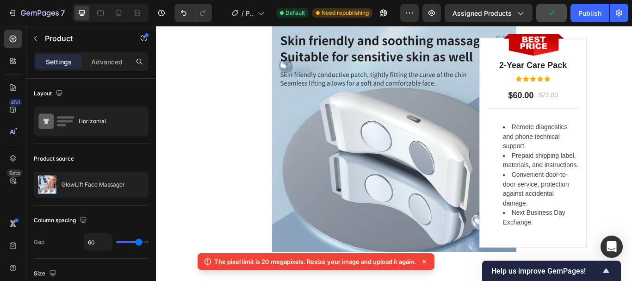
click at [424, 262] on icon at bounding box center [423, 261] width 9 height 9
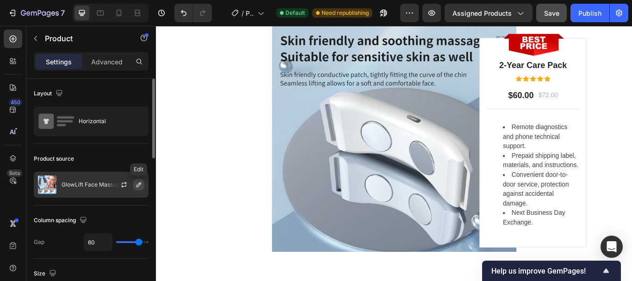
click at [135, 184] on icon "button" at bounding box center [138, 184] width 7 height 7
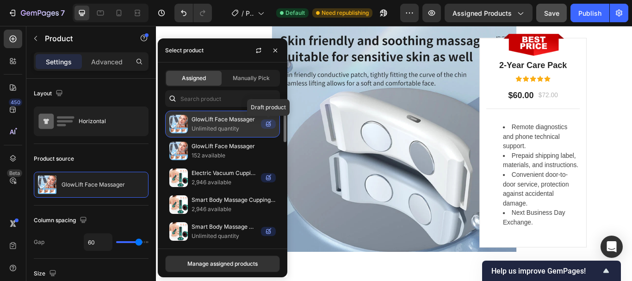
click at [267, 124] on icon at bounding box center [268, 124] width 5 height 5
click at [216, 116] on p "GlowLift Face Massager" at bounding box center [224, 119] width 66 height 9
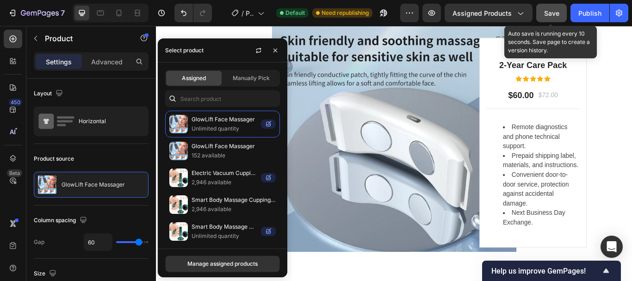
click at [550, 13] on span "Save" at bounding box center [551, 13] width 15 height 8
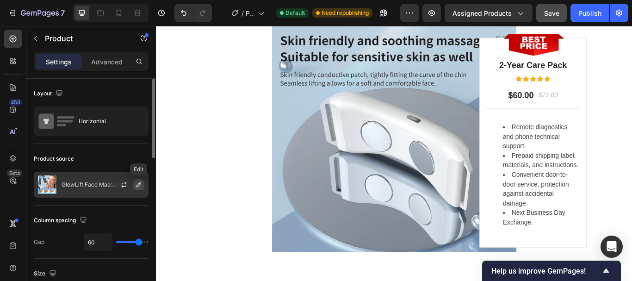
click at [137, 185] on icon "button" at bounding box center [138, 184] width 5 height 5
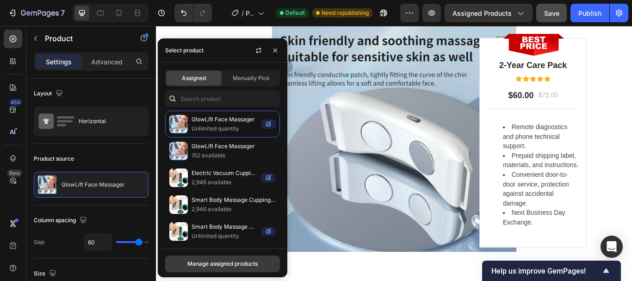
click at [222, 263] on div "Manage assigned products" at bounding box center [222, 263] width 70 height 8
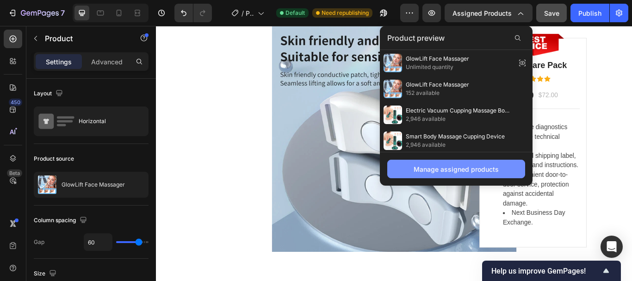
click at [459, 172] on div "Manage assigned products" at bounding box center [455, 169] width 85 height 10
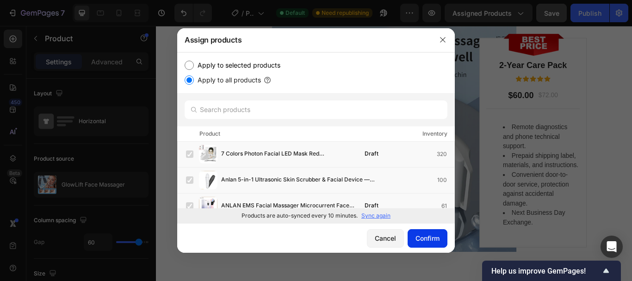
click at [419, 238] on div "Confirm" at bounding box center [427, 238] width 24 height 10
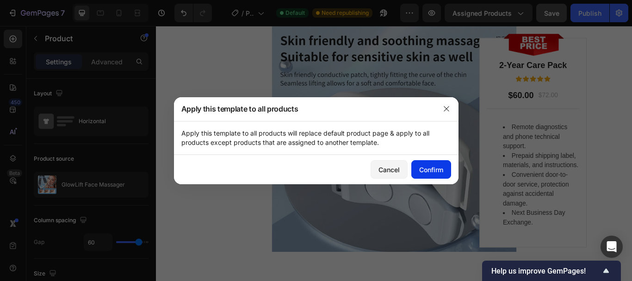
click at [433, 170] on div "Confirm" at bounding box center [431, 170] width 24 height 10
